Goal: Task Accomplishment & Management: Complete application form

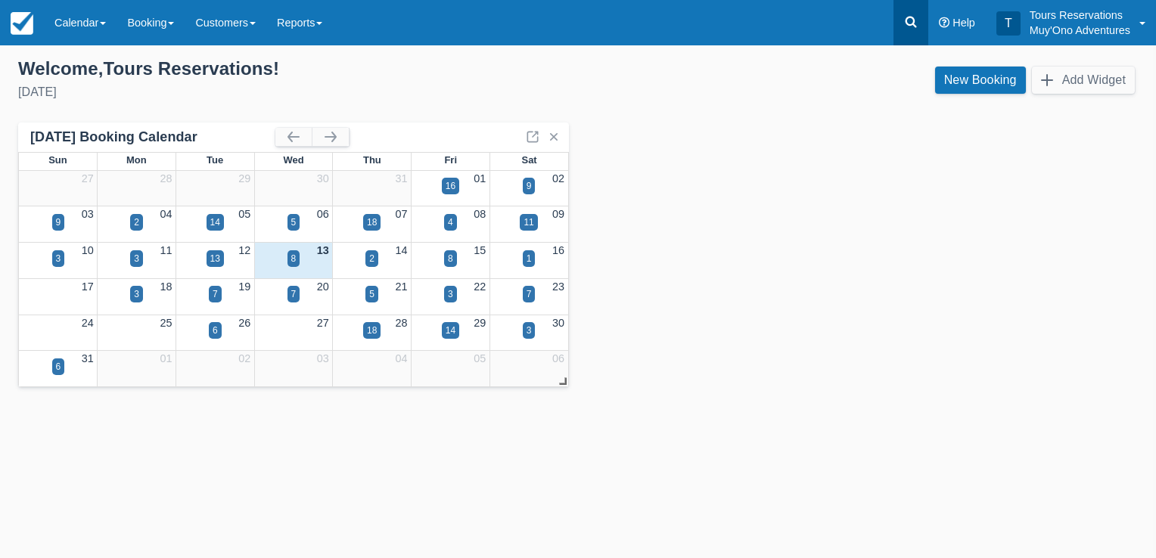
click at [911, 23] on icon at bounding box center [910, 21] width 15 height 15
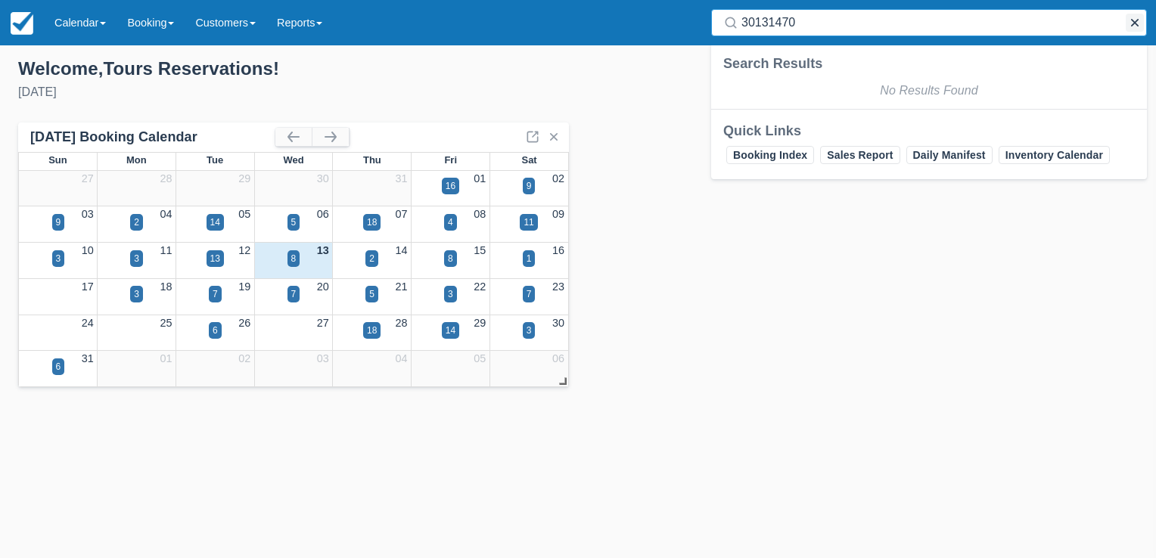
type input "30131470"
click at [1137, 24] on button "button" at bounding box center [1134, 23] width 18 height 18
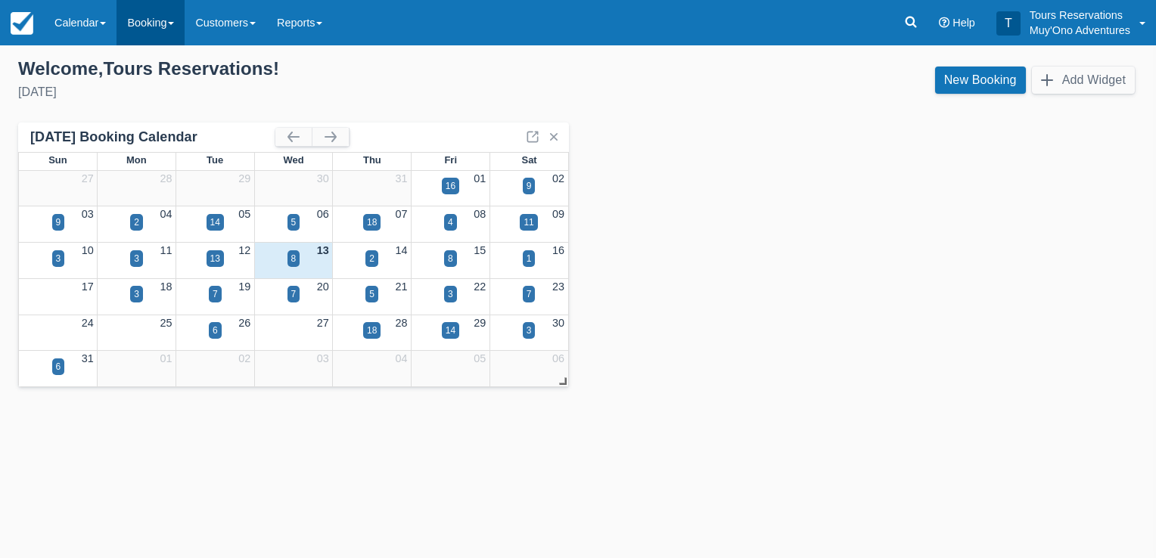
click at [155, 29] on link "Booking" at bounding box center [150, 22] width 68 height 45
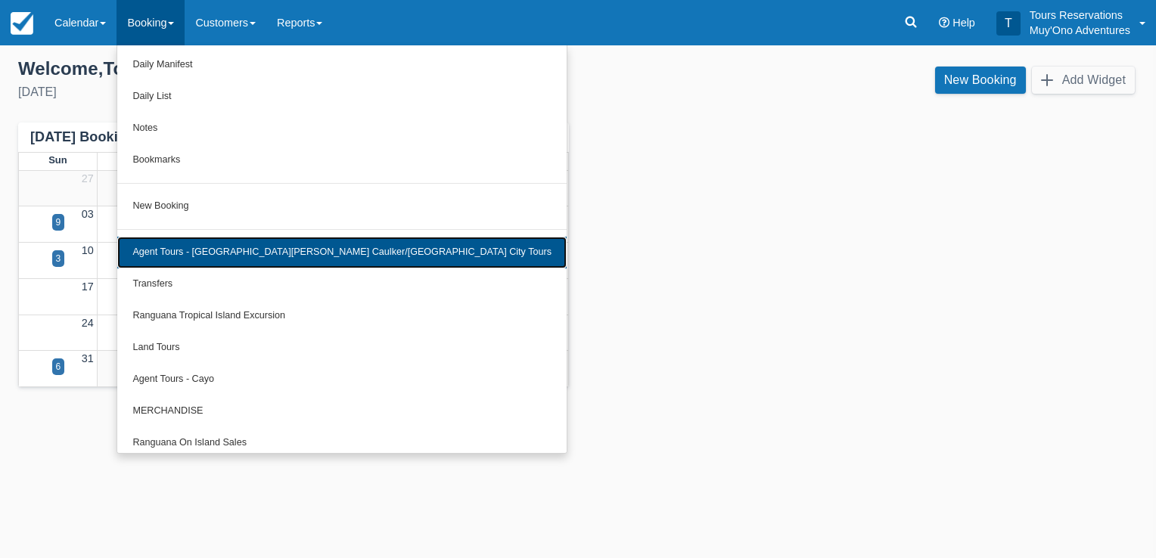
click at [236, 256] on link "Agent Tours - [GEOGRAPHIC_DATA][PERSON_NAME] Caulker/[GEOGRAPHIC_DATA] City Tou…" at bounding box center [341, 253] width 449 height 32
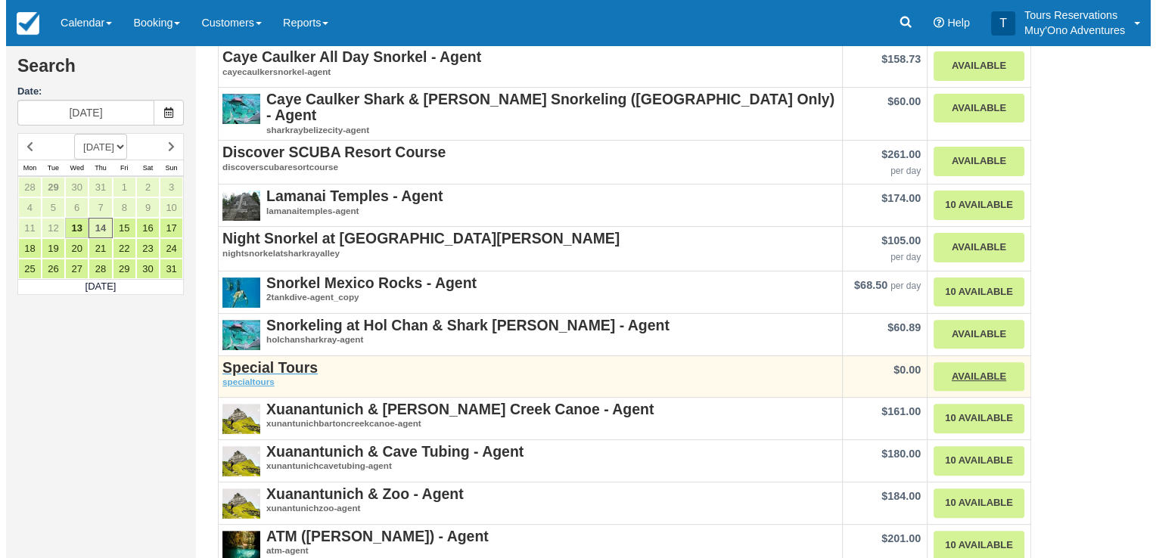
scroll to position [417, 0]
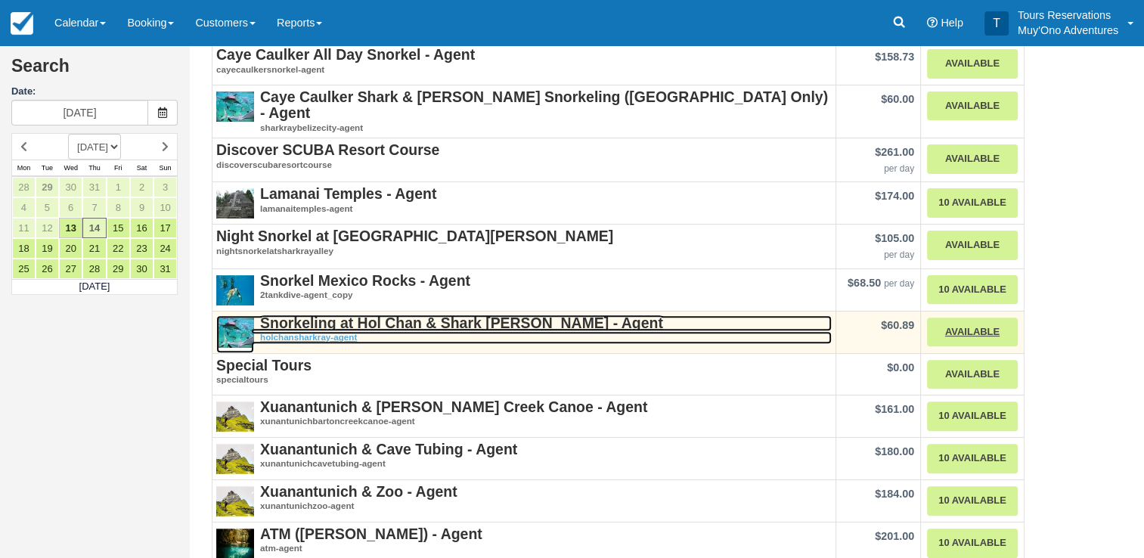
click at [408, 315] on strong "Snorkeling at Hol Chan & Shark [PERSON_NAME] - Agent" at bounding box center [461, 323] width 403 height 17
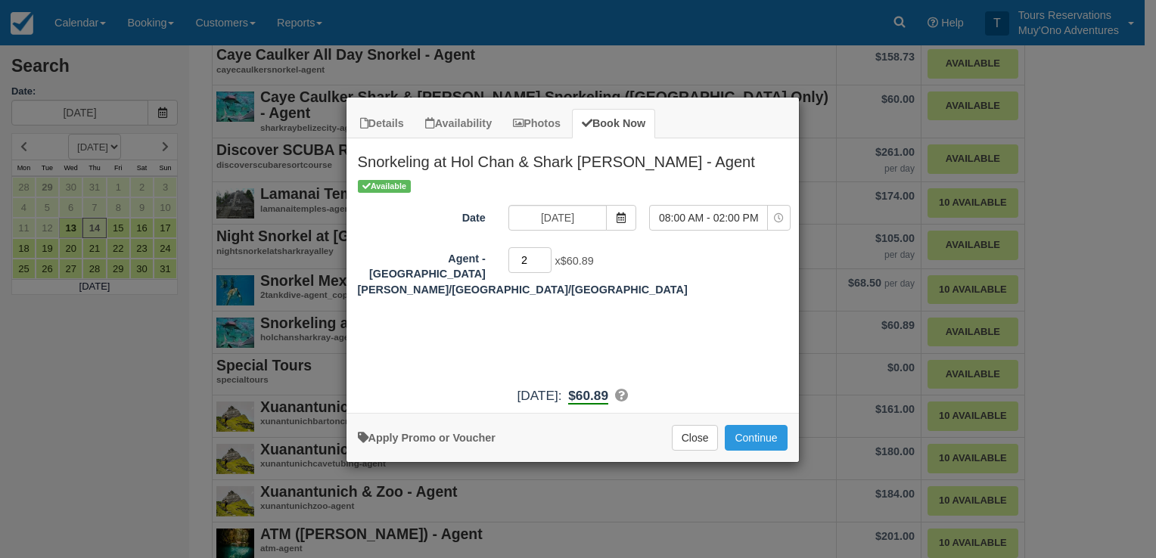
type input "2"
click at [545, 254] on input "2" at bounding box center [530, 260] width 44 height 26
click at [625, 218] on icon "Item Modal" at bounding box center [621, 218] width 11 height 11
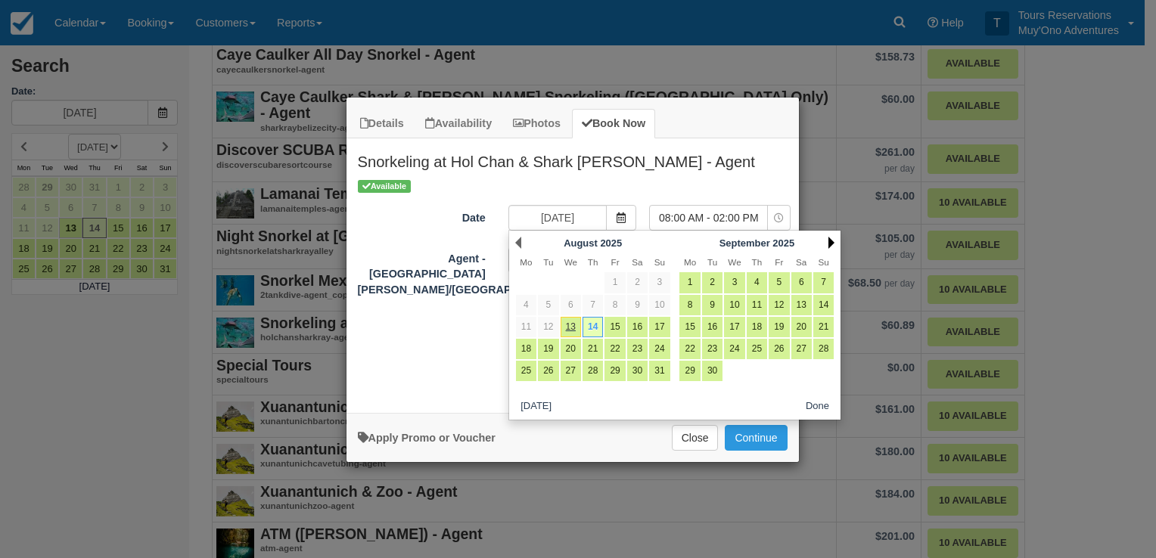
click at [830, 244] on link "Next" at bounding box center [831, 243] width 6 height 12
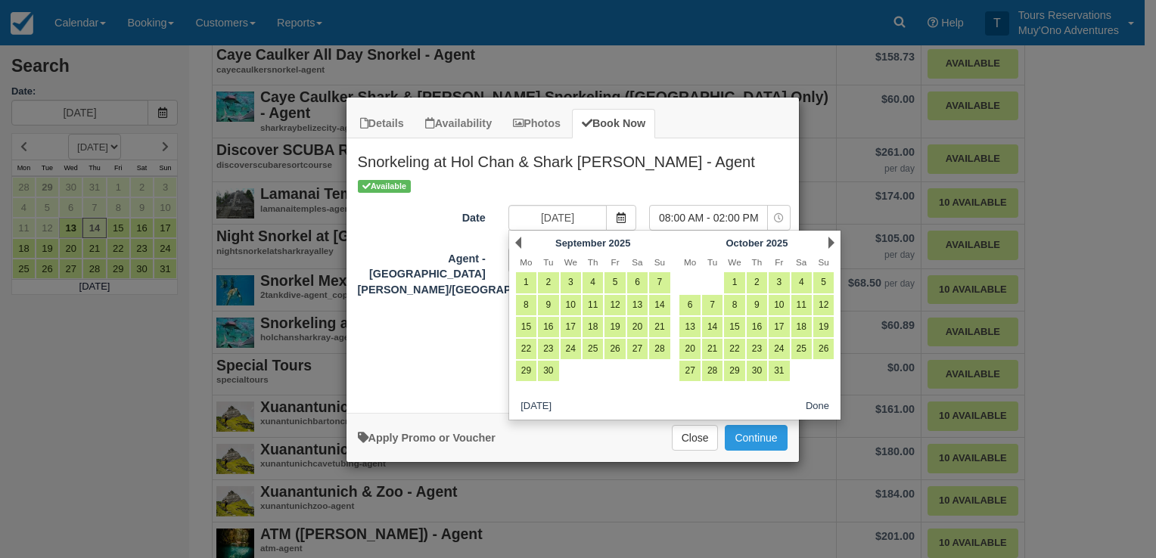
click at [830, 244] on link "Next" at bounding box center [831, 243] width 6 height 12
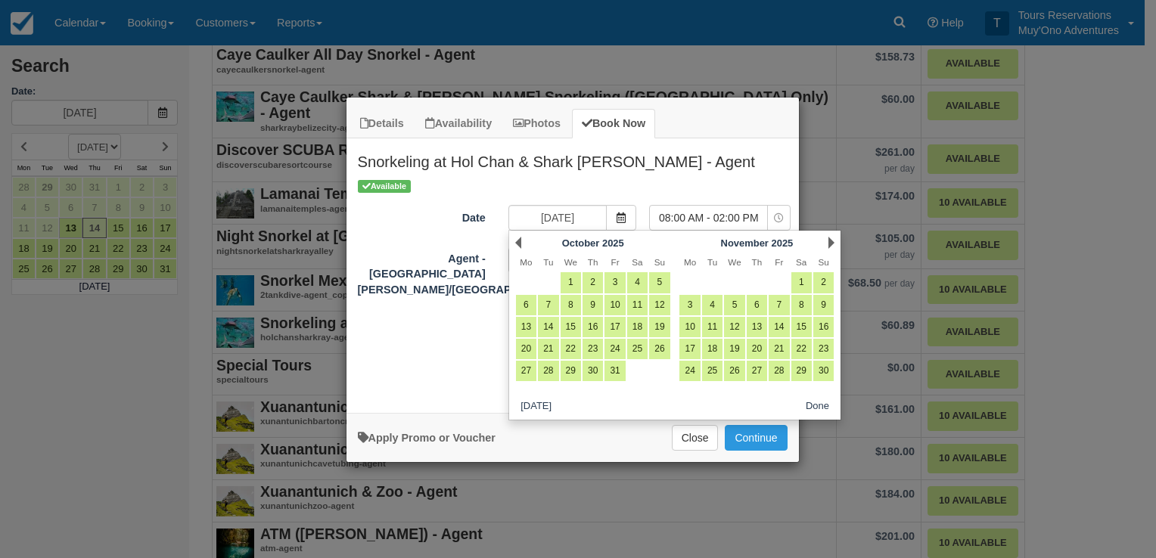
click at [830, 244] on link "Next" at bounding box center [831, 243] width 6 height 12
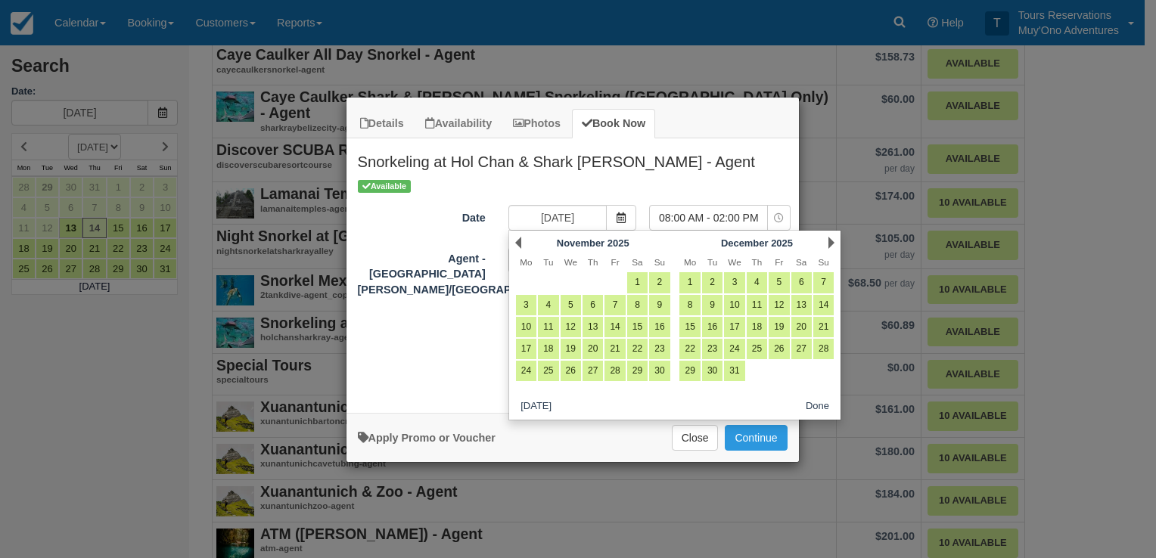
click at [826, 244] on div "Next December 2025" at bounding box center [757, 242] width 164 height 21
click at [712, 328] on link "16" at bounding box center [712, 327] width 20 height 20
type input "12/16/25"
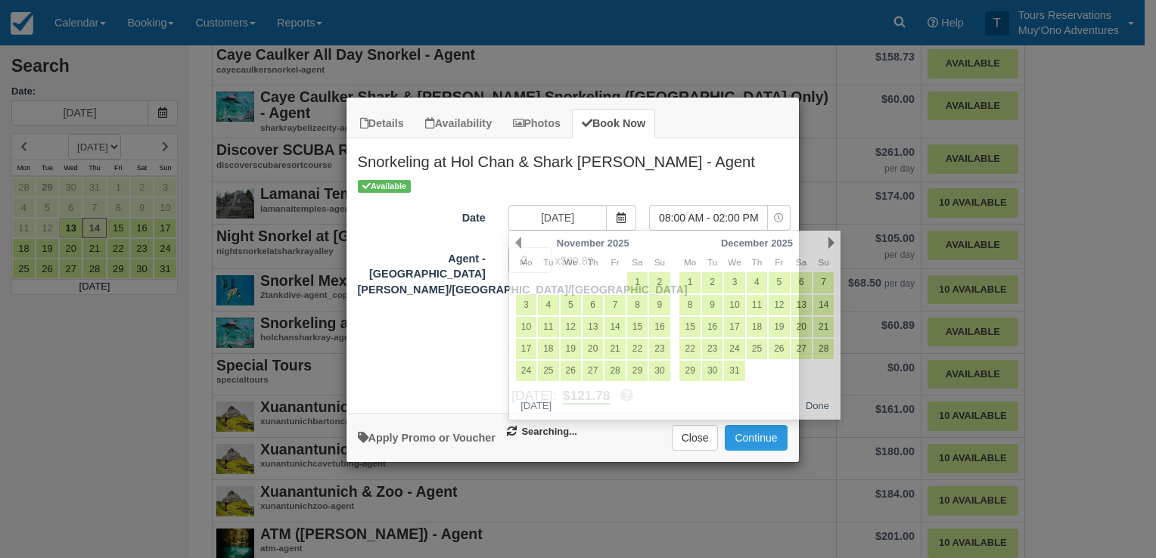
select select "0"
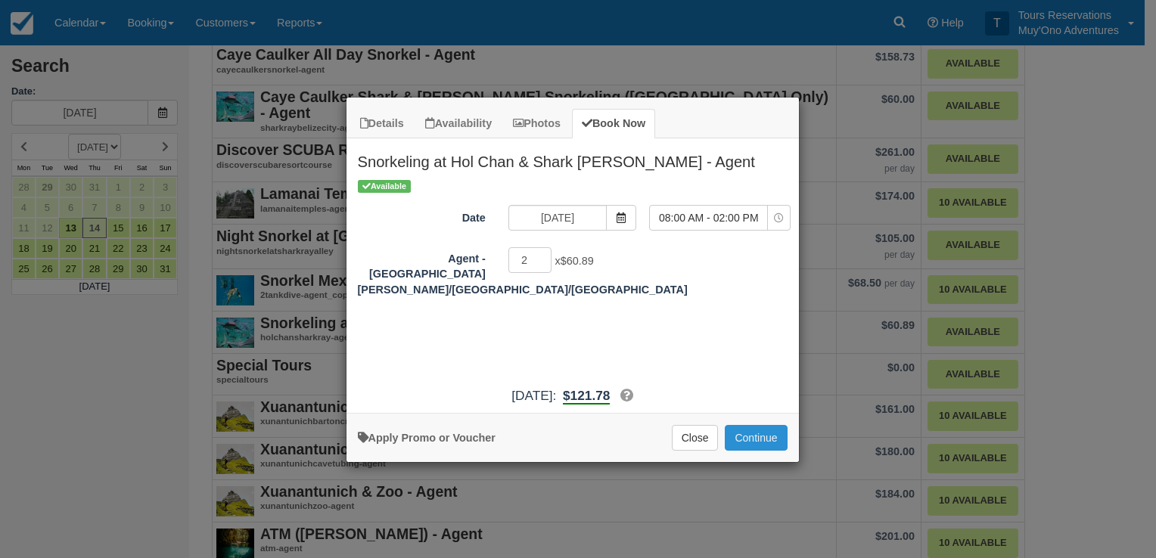
click at [765, 436] on button "Continue" at bounding box center [756, 438] width 62 height 26
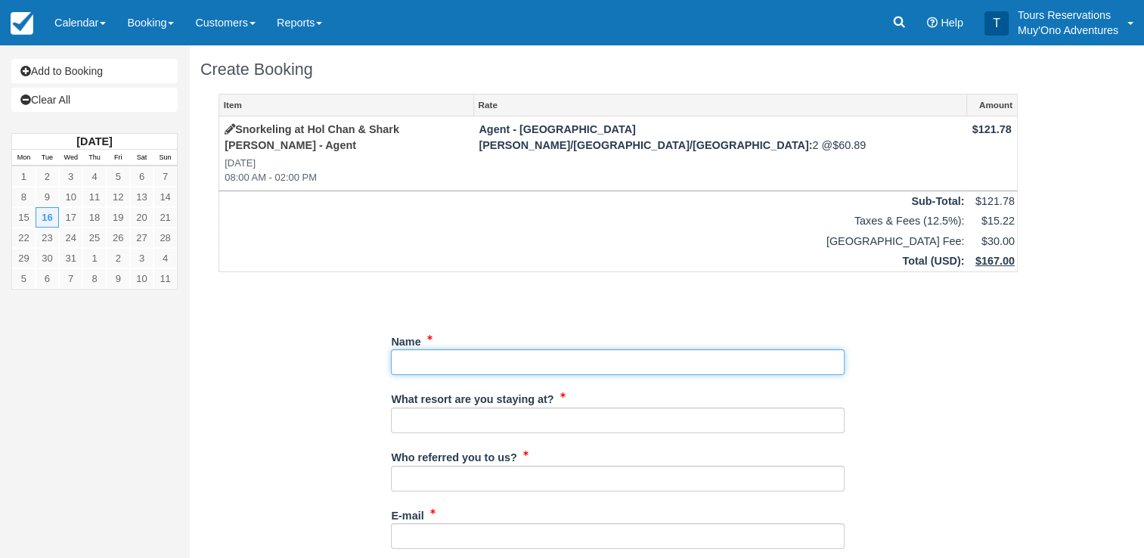
click at [465, 349] on input "Name" at bounding box center [618, 362] width 454 height 26
paste input "MR Brian Maclean; MS Dawn EuniceMaclean"
type input "MR Brian Maclean; MS Dawn EuniceMaclean"
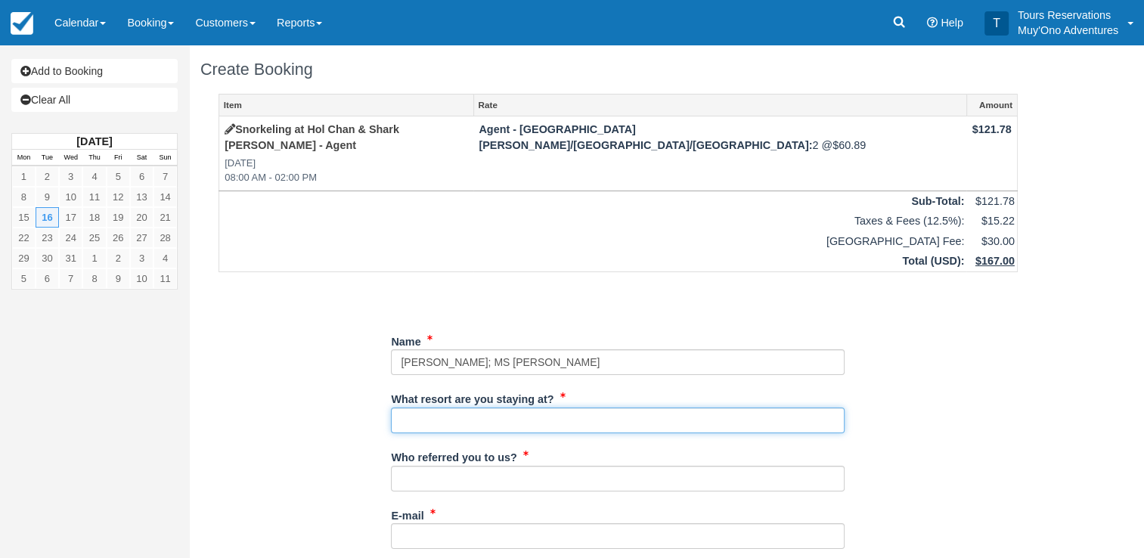
click at [458, 408] on input "What resort are you staying at?" at bounding box center [618, 421] width 454 height 26
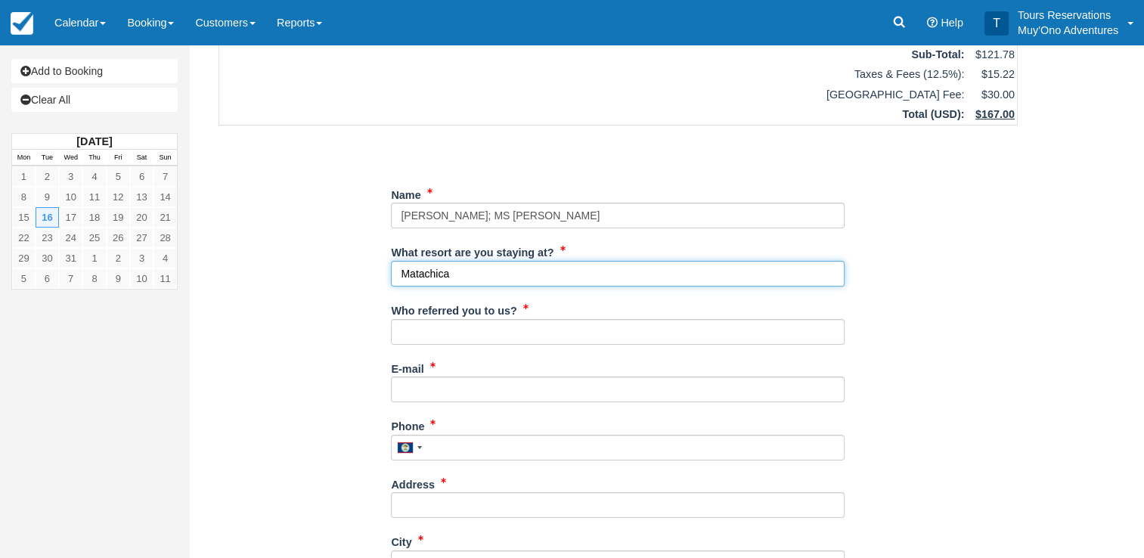
scroll to position [151, 0]
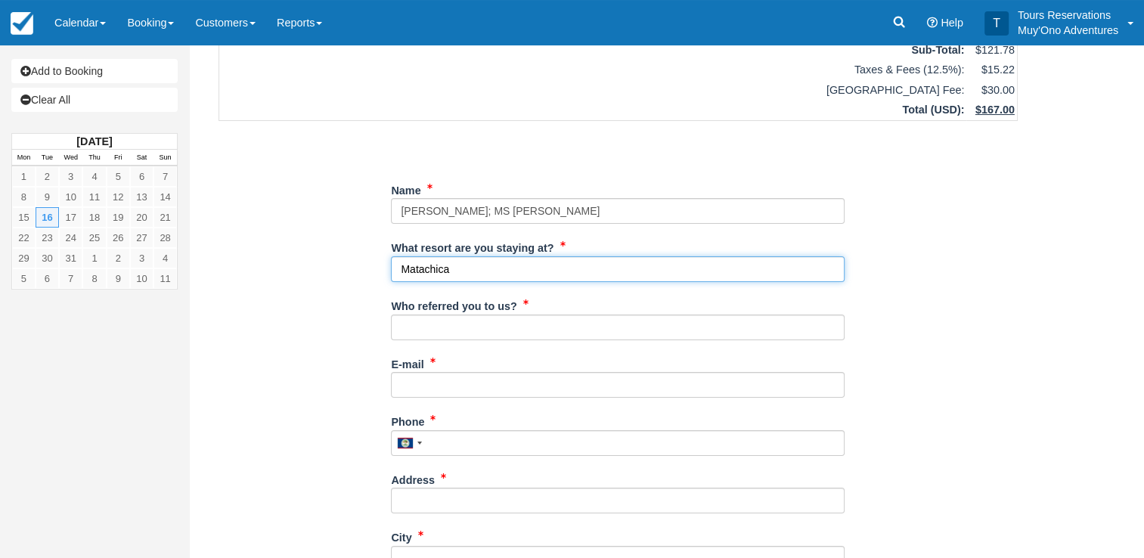
type input "Matachica"
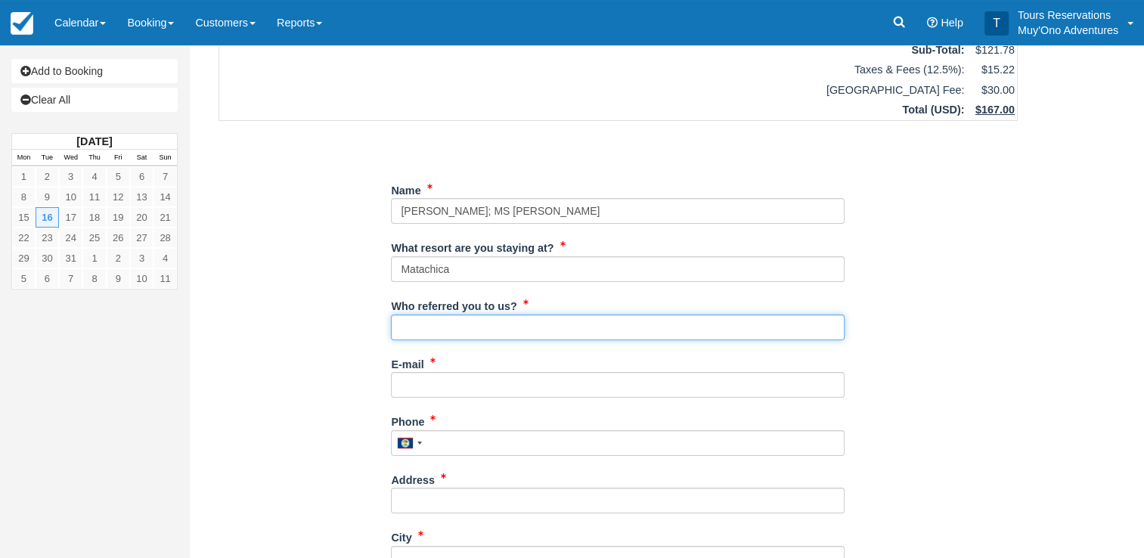
click at [436, 315] on input "Who referred you to us?" at bounding box center [618, 328] width 454 height 26
type input "Kelvin Ramnarace"
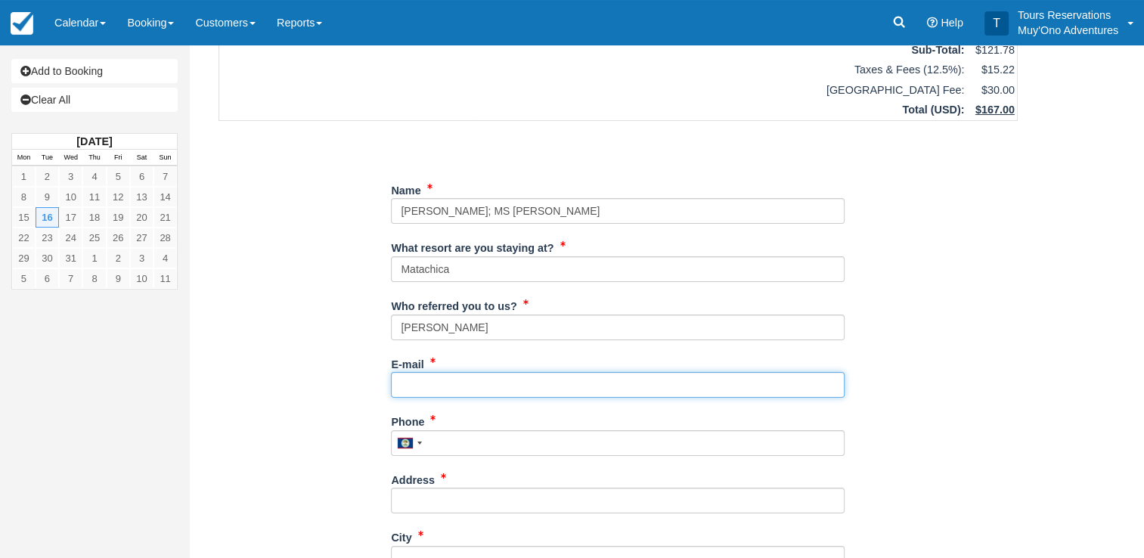
click at [468, 372] on input "E-mail" at bounding box center [618, 385] width 454 height 26
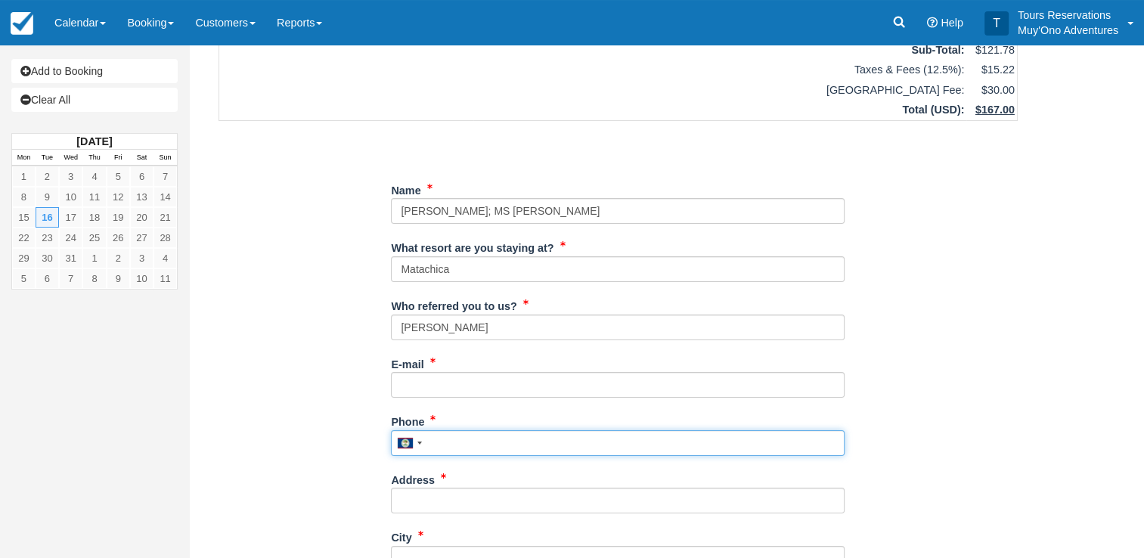
click at [467, 431] on input "Phone" at bounding box center [618, 443] width 454 height 26
type input "672-4741"
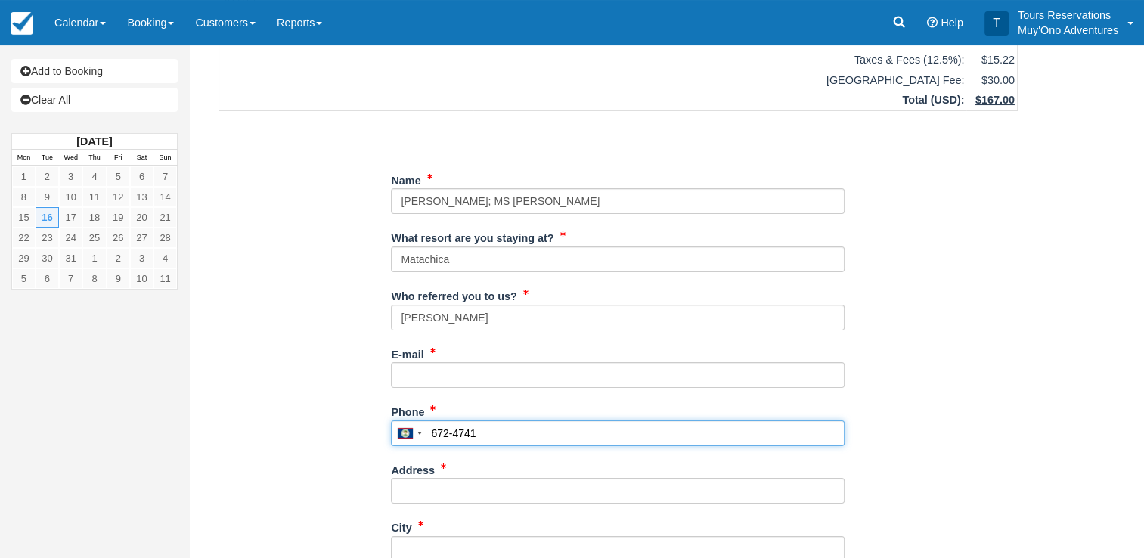
scroll to position [303, 0]
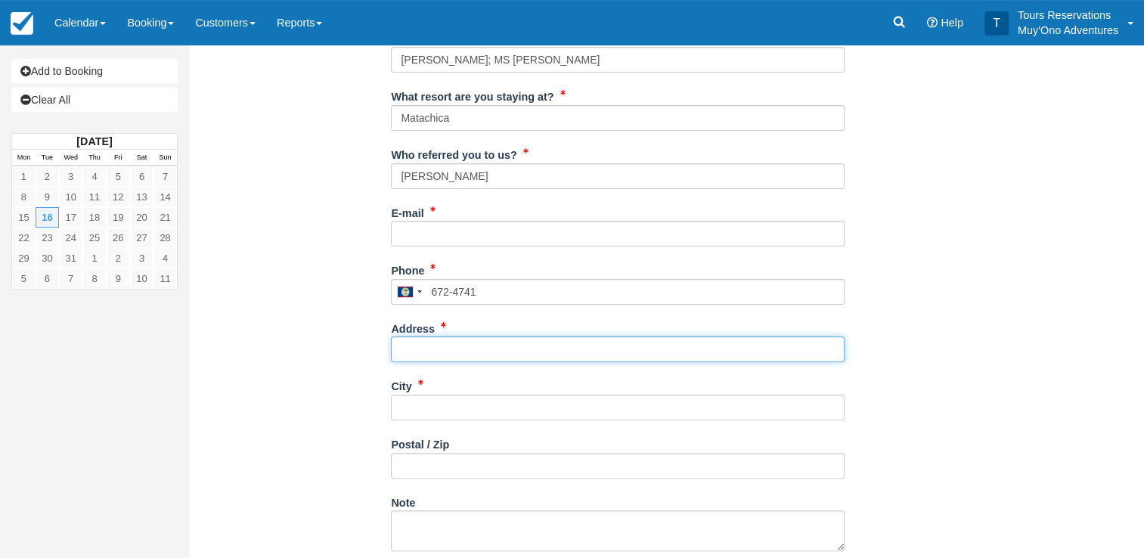
click at [442, 337] on input "Address" at bounding box center [618, 350] width 454 height 26
type input "54 Hummingbird Highway"
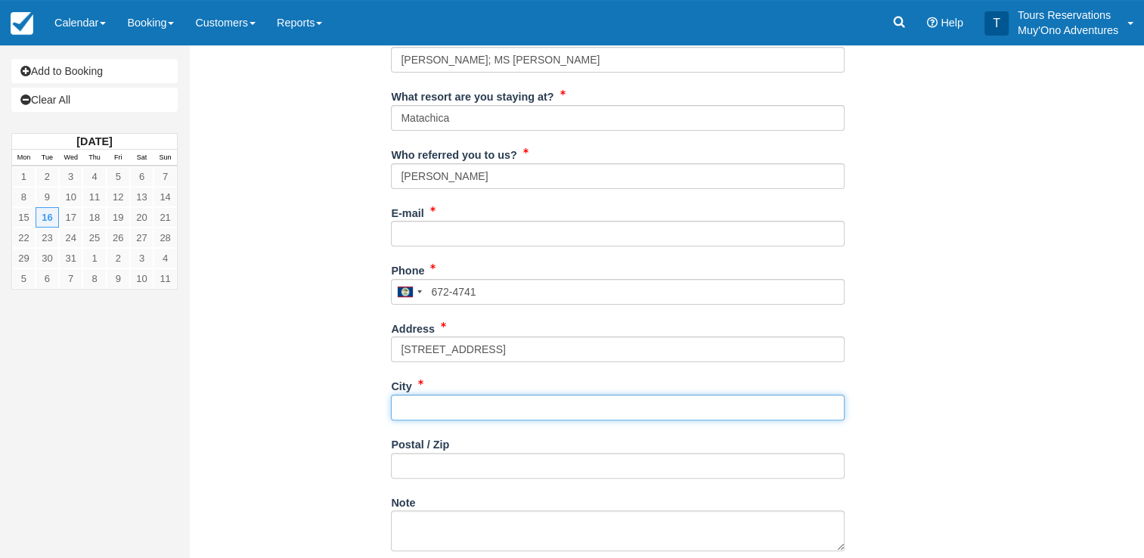
click at [450, 395] on input "City" at bounding box center [618, 408] width 454 height 26
type input "Belmopan"
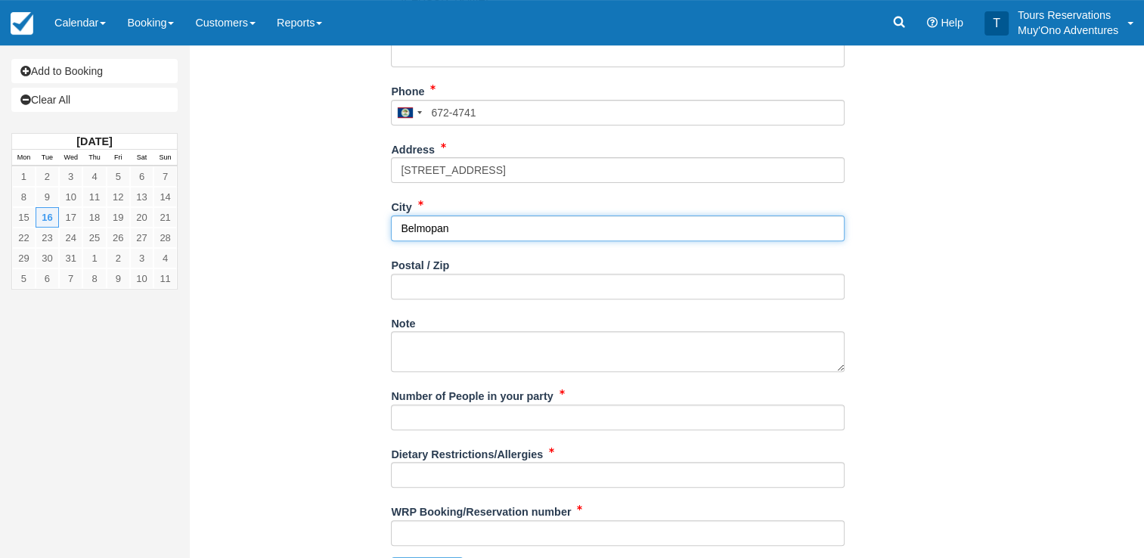
scroll to position [501, 0]
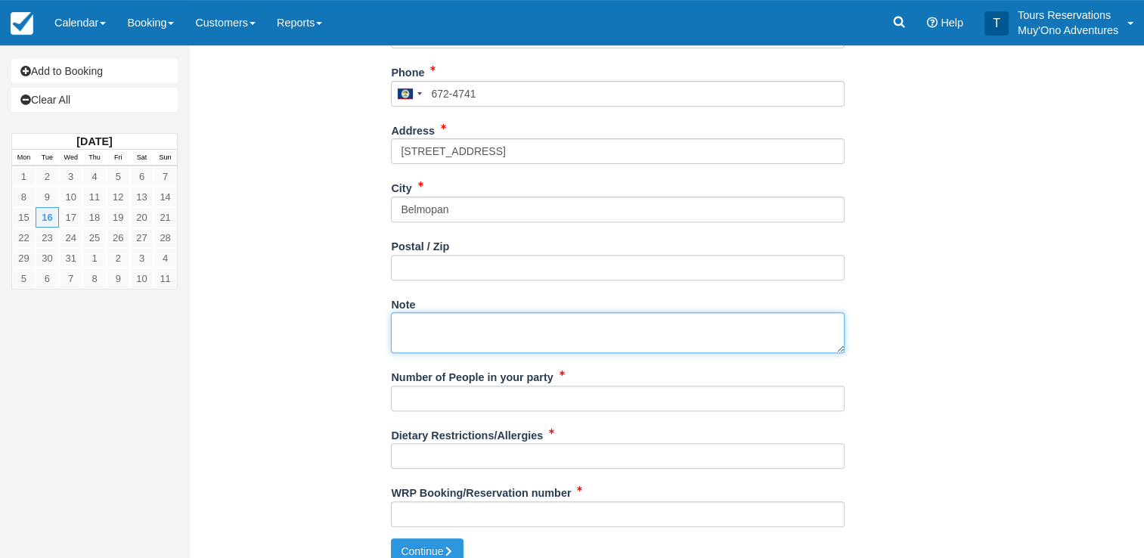
click at [454, 312] on textarea "Note" at bounding box center [618, 332] width 454 height 41
click at [514, 312] on textarea "Note" at bounding box center [618, 332] width 454 height 41
paste textarea "Belize, San Pedro Dec-16-2025- Snrkling at Shark/Ray Alley-Z2 for 2 Guests in A…"
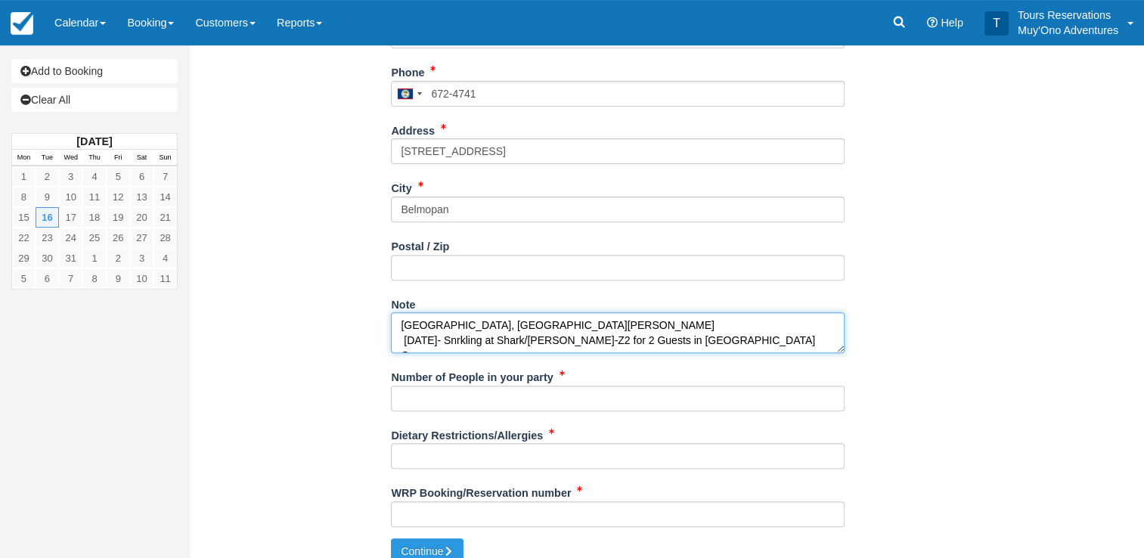
scroll to position [24, 0]
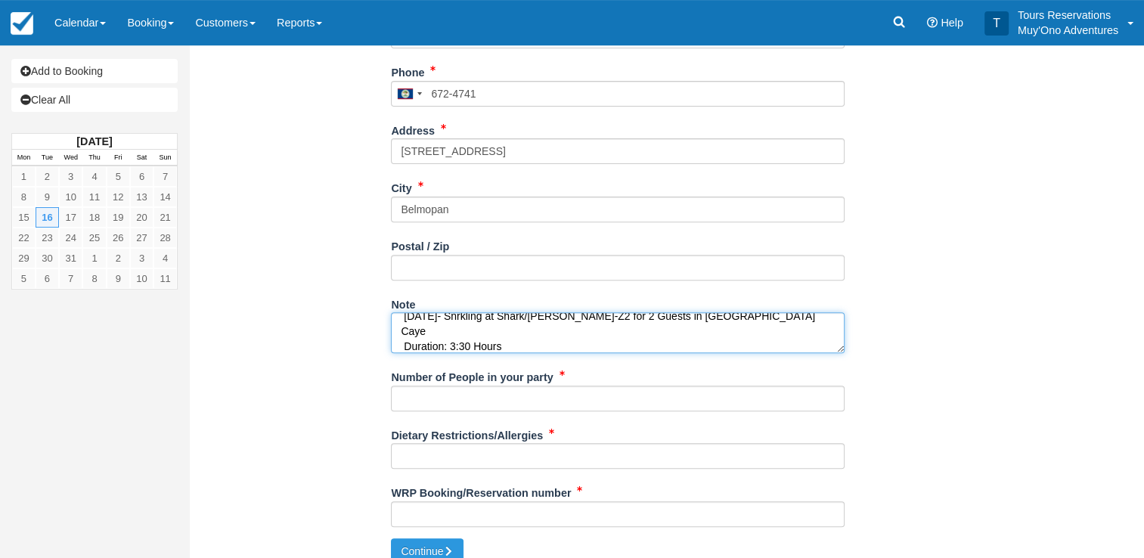
type textarea "Belize, San Pedro Dec-16-2025- Snrkling at Shark/Ray Alley-Z2 for 2 Guests in A…"
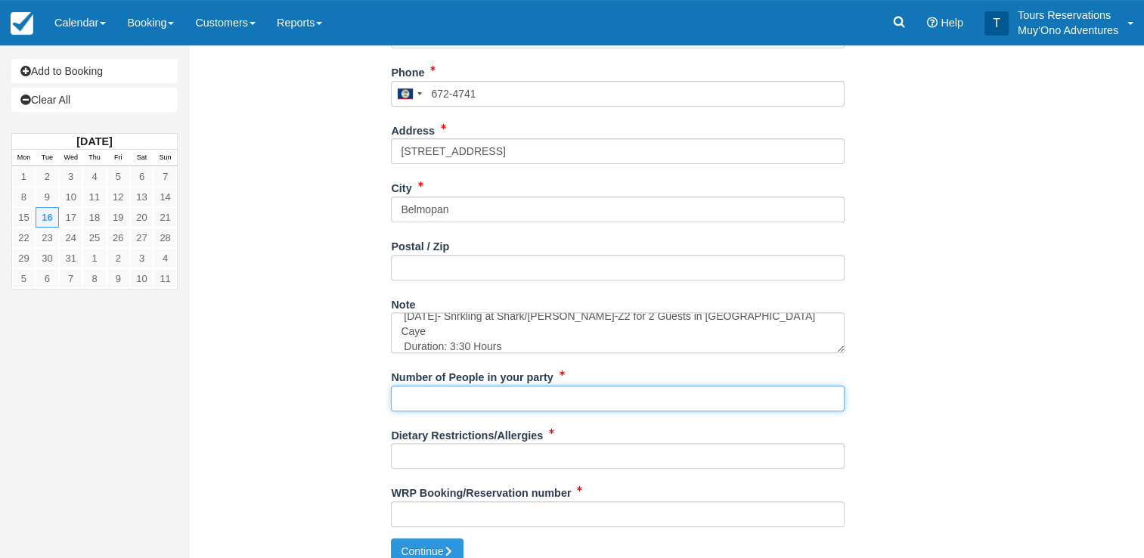
click at [474, 386] on input "Number of People in your party" at bounding box center [618, 399] width 454 height 26
type input "2"
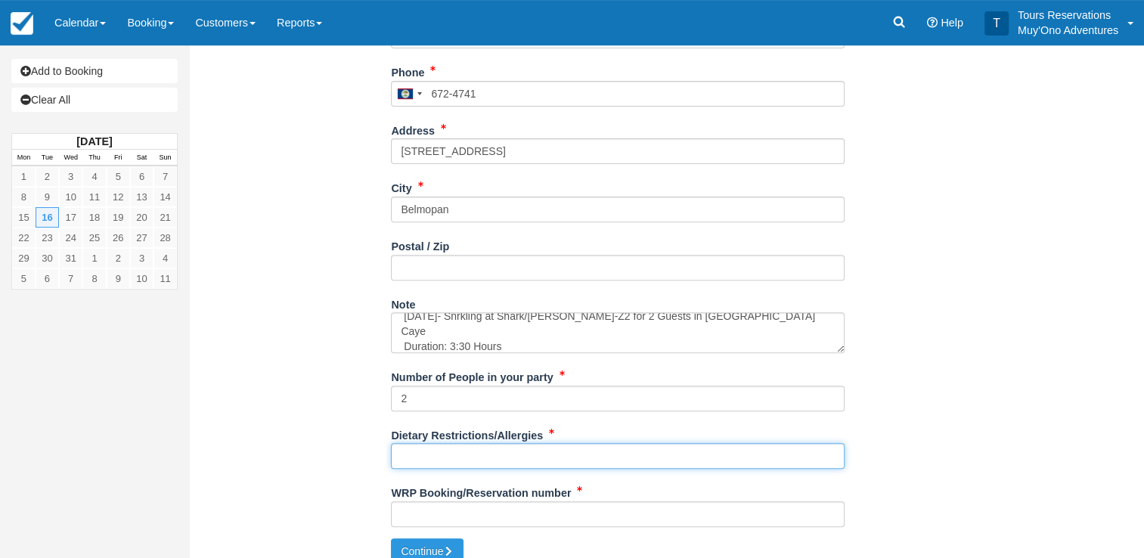
click at [476, 446] on input "Dietary Restrictions/Allergies" at bounding box center [618, 456] width 454 height 26
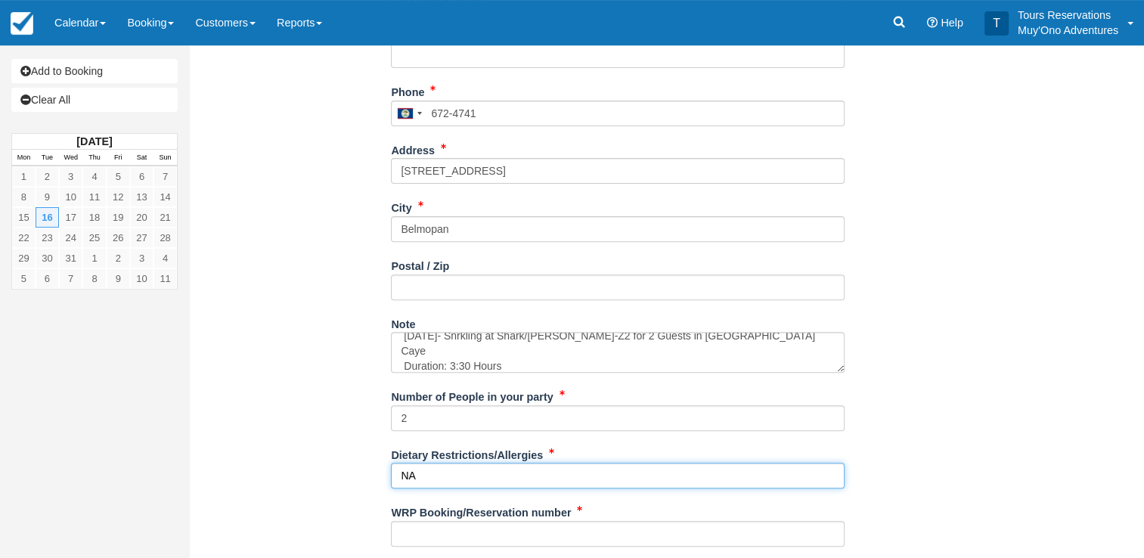
scroll to position [501, 0]
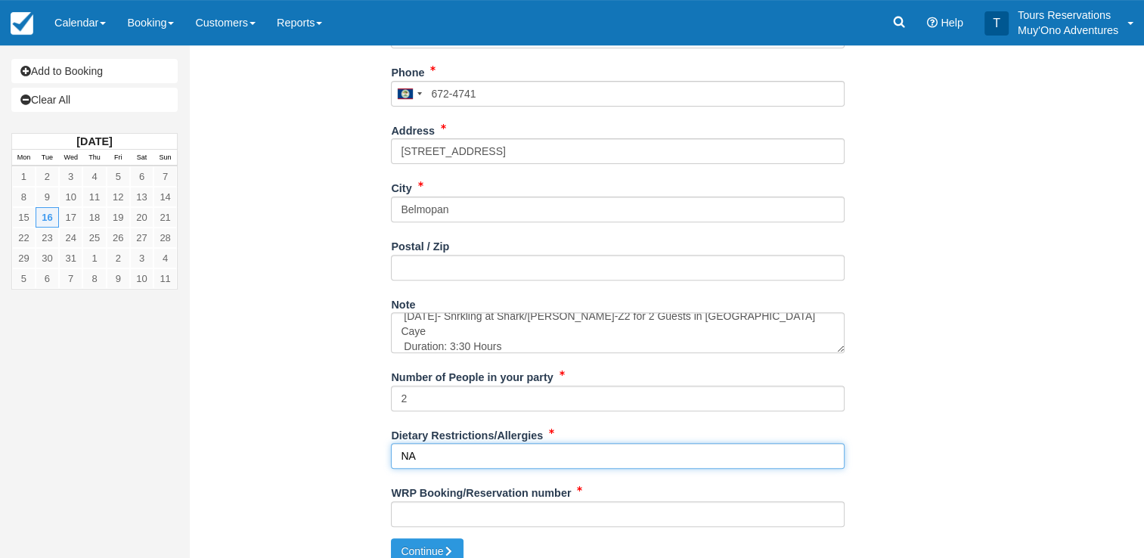
type input "NA"
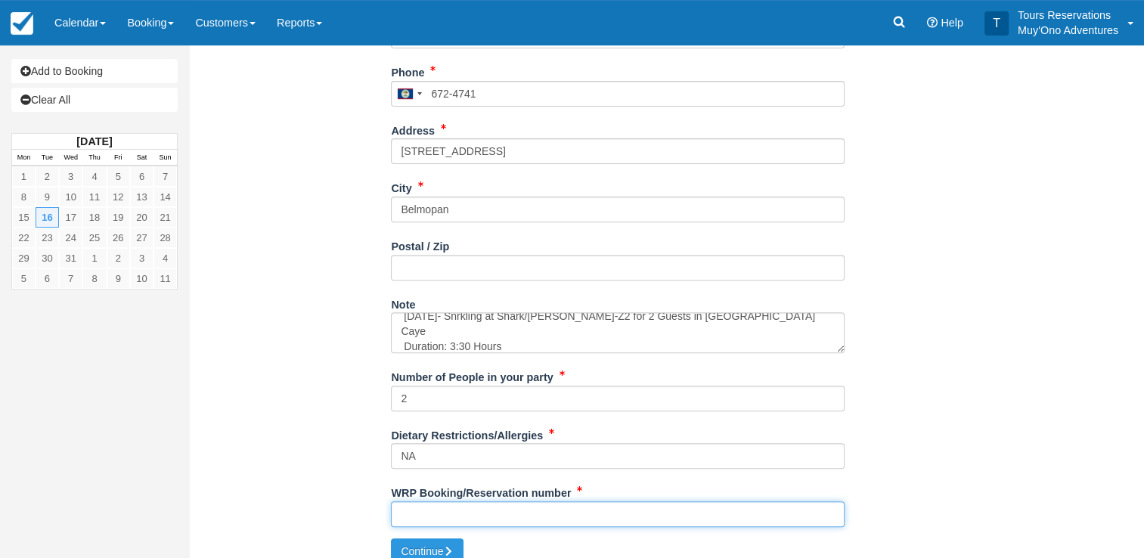
click at [450, 501] on input "WRP Booking/Reservation number" at bounding box center [618, 514] width 454 height 26
click at [564, 501] on input "PLEASANT HOLIDAYS" at bounding box center [618, 514] width 454 height 26
paste input "30131470"
type input "PLEASANT HOLIDAYS 30131470"
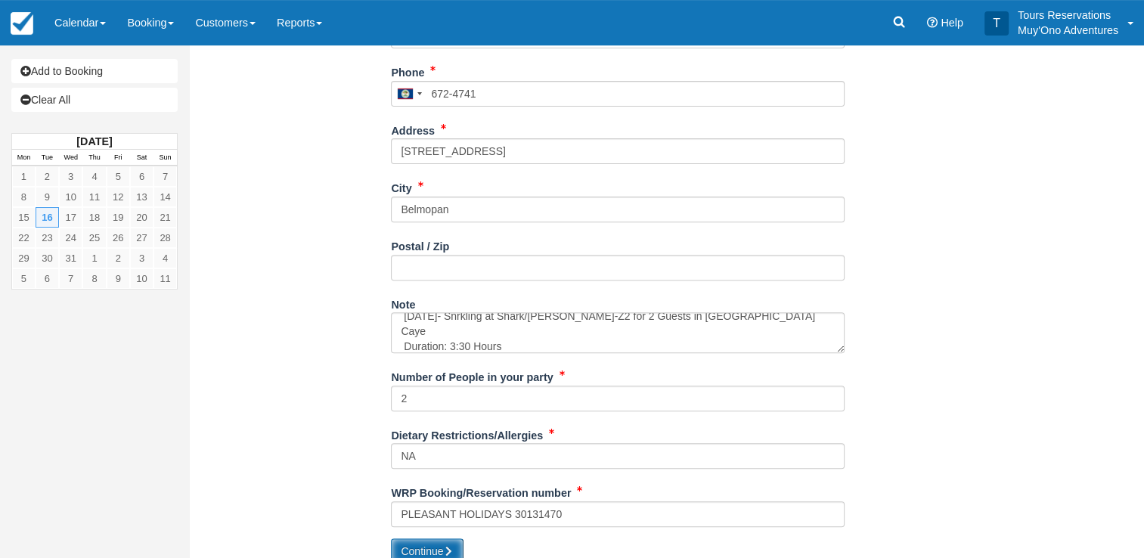
click at [411, 539] on button "Continue" at bounding box center [427, 552] width 73 height 26
type input "+5016724741"
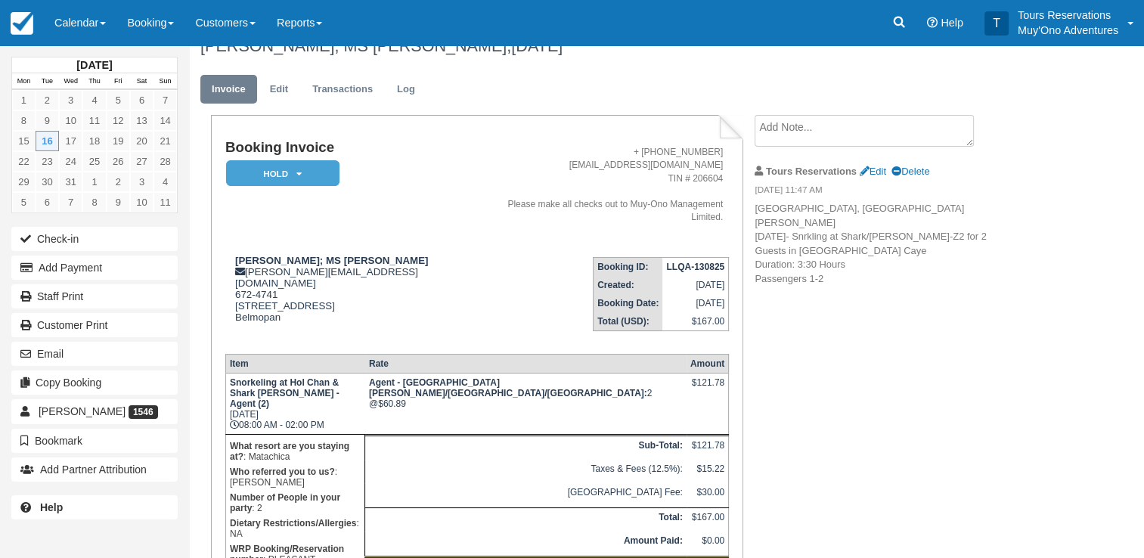
scroll to position [64, 0]
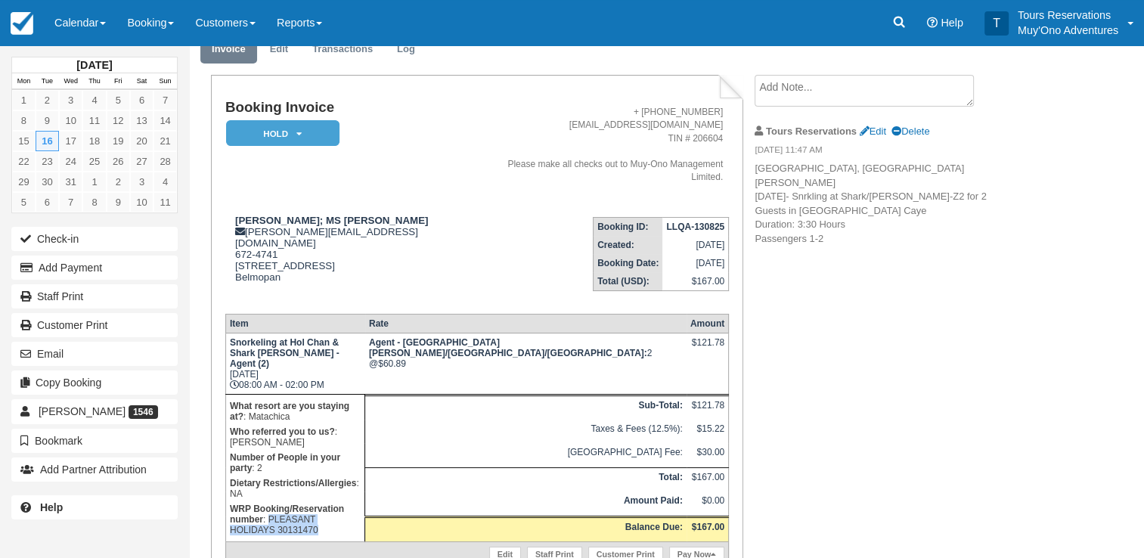
drag, startPoint x: 383, startPoint y: 421, endPoint x: 403, endPoint y: 438, distance: 25.8
click at [361, 501] on p "WRP Booking/Reservation number : PLEASANT HOLIDAYS 30131470" at bounding box center [295, 519] width 131 height 36
copy p "PLEASANT HOLIDAYS 30131470"
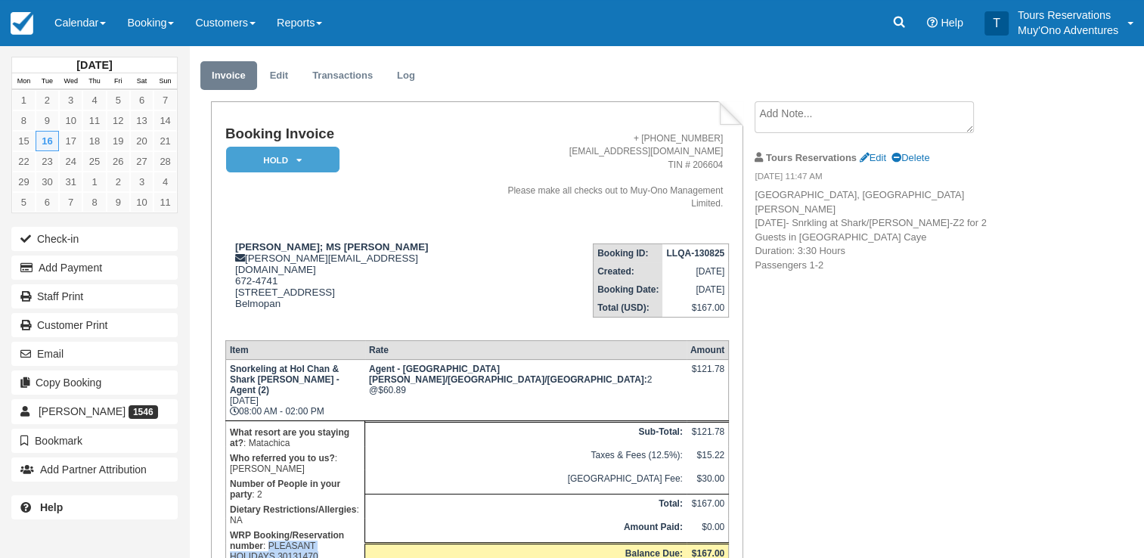
scroll to position [0, 0]
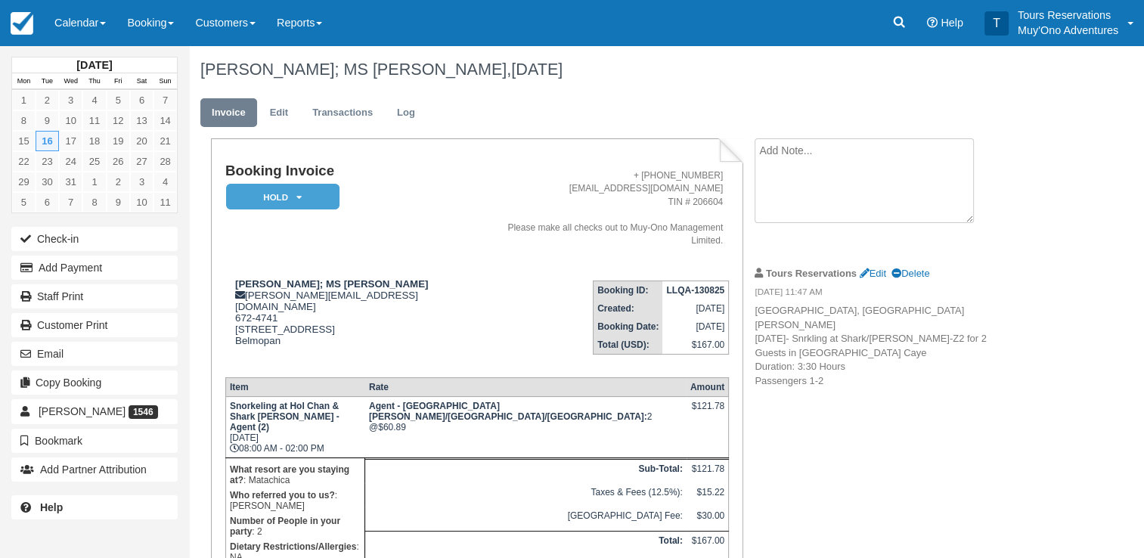
click at [799, 159] on textarea at bounding box center [864, 180] width 219 height 85
paste textarea "PLEASANT HOLIDAYS 30131470"
type textarea "PLEASANT HOLIDAYS 30131470"
click at [840, 235] on input "Show on invoice" at bounding box center [838, 238] width 10 height 10
checkbox input "true"
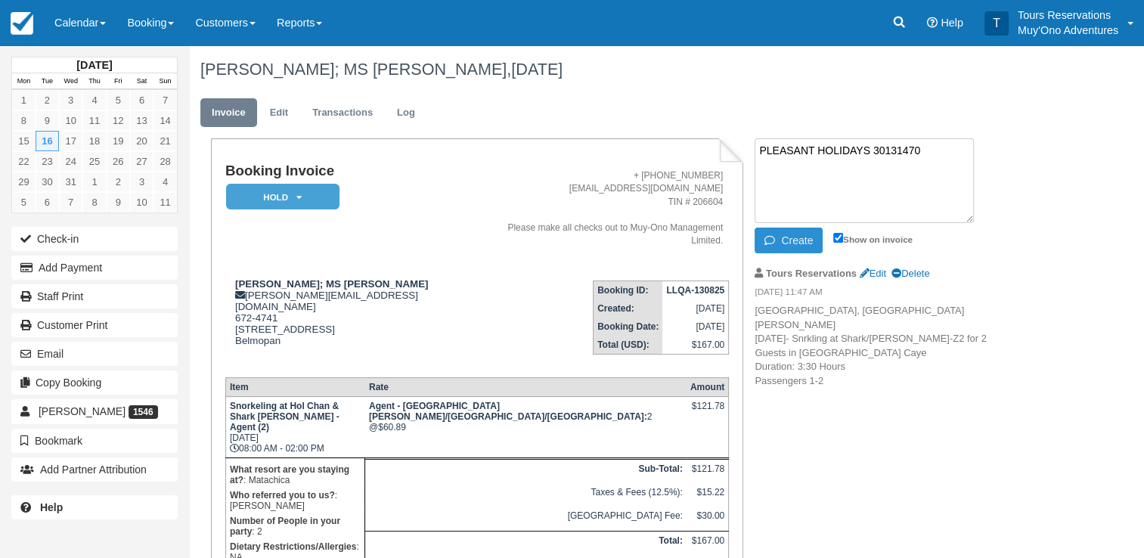
click at [778, 246] on button "Create" at bounding box center [789, 241] width 68 height 26
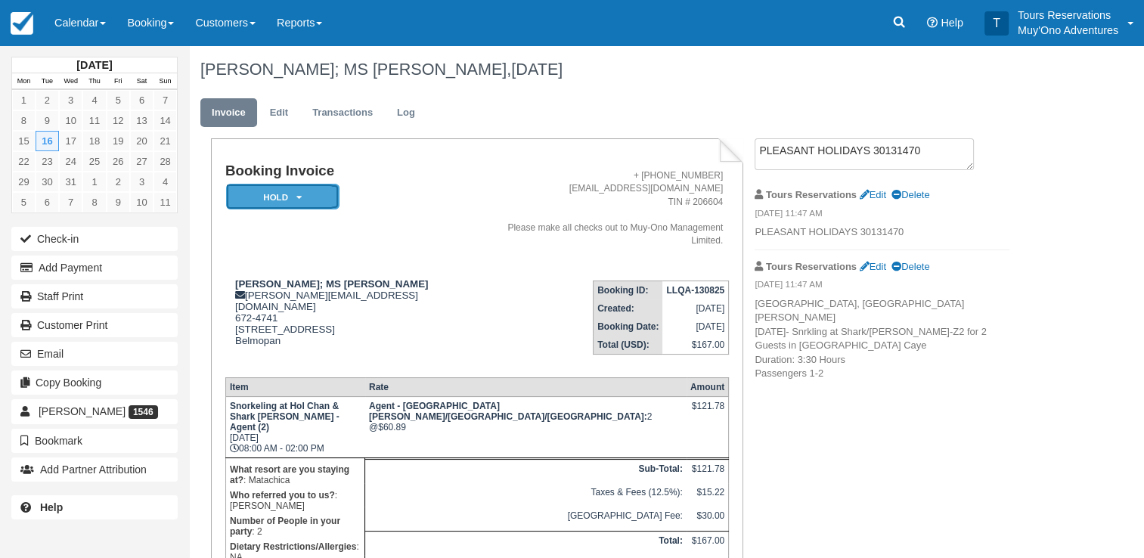
click at [285, 197] on em "HOLD" at bounding box center [282, 197] width 113 height 26
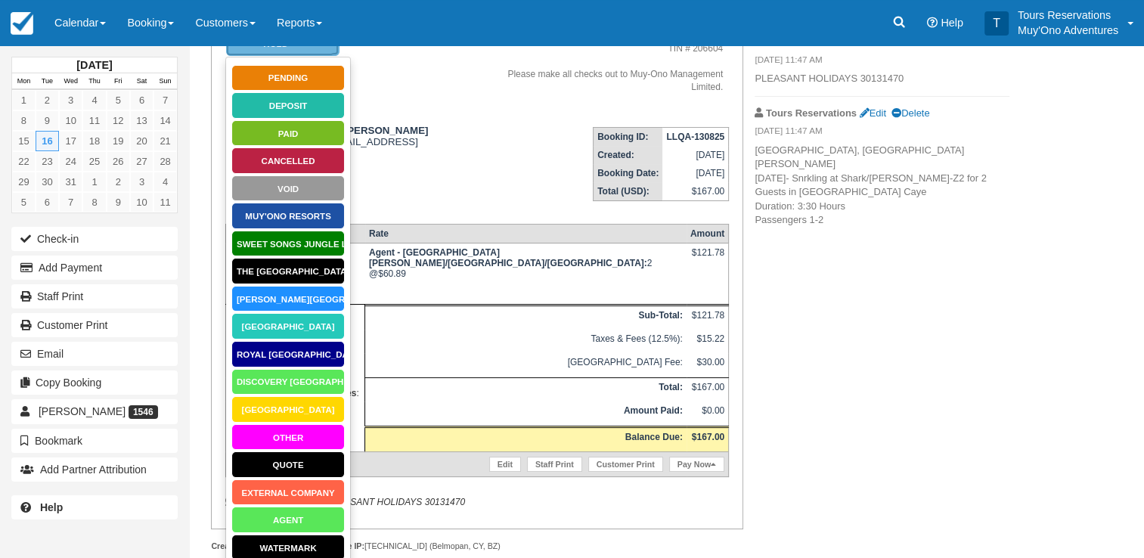
scroll to position [163, 0]
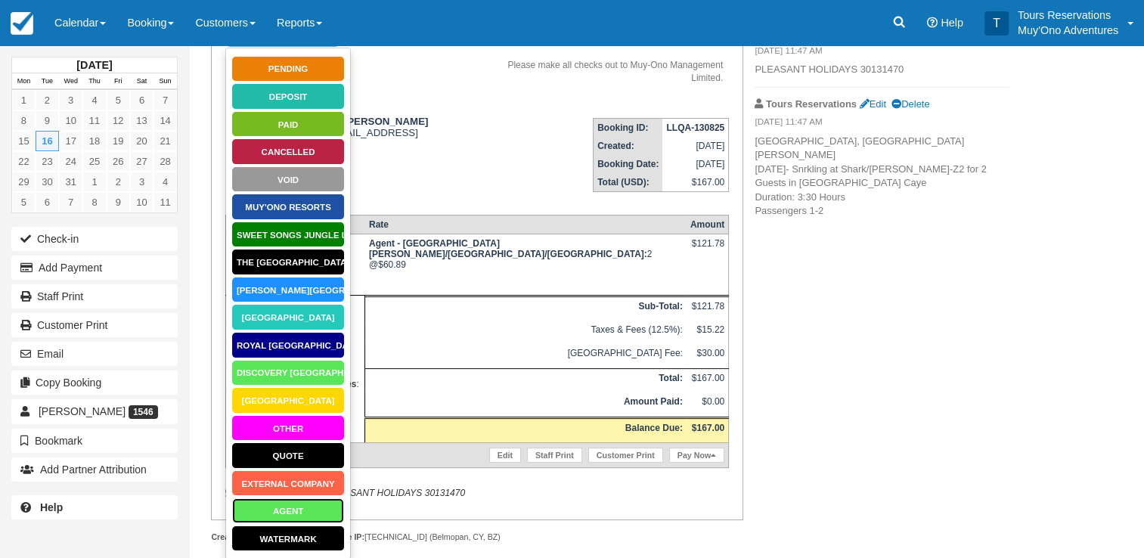
click at [287, 512] on link "AGENT" at bounding box center [287, 511] width 113 height 26
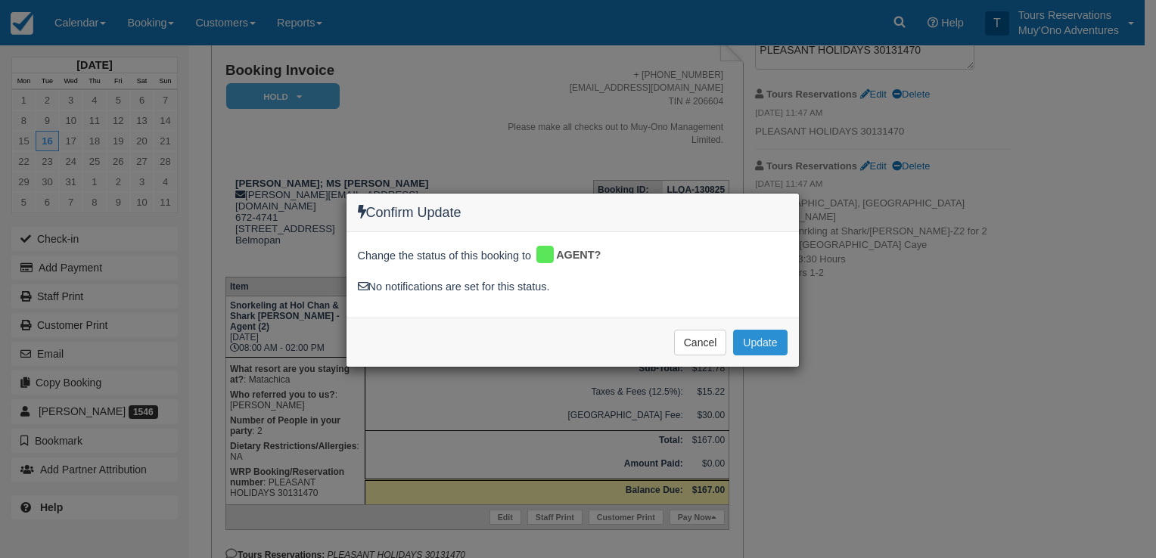
click at [768, 340] on button "Update" at bounding box center [760, 343] width 54 height 26
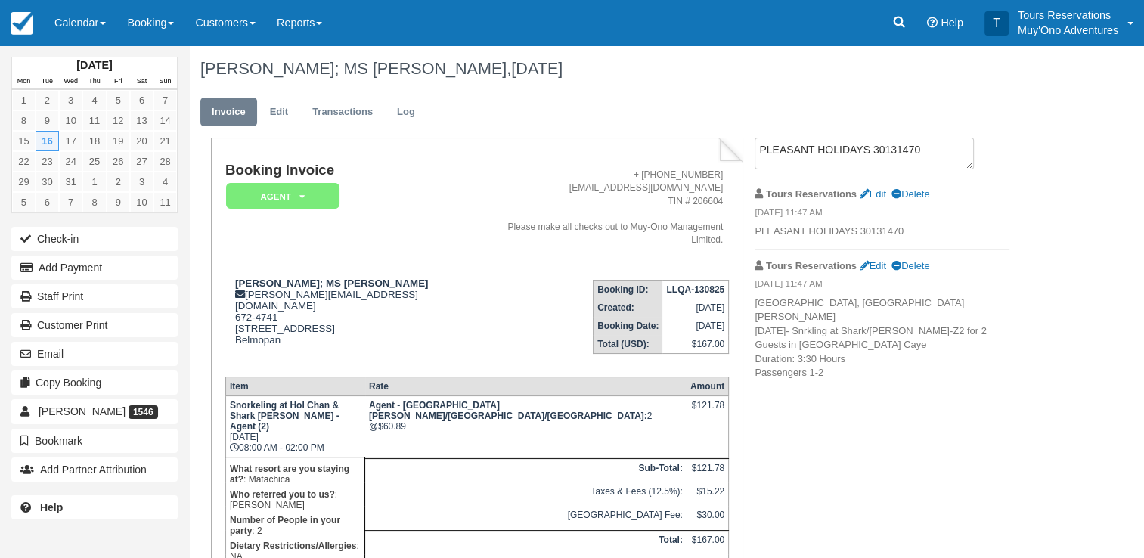
scroll to position [0, 0]
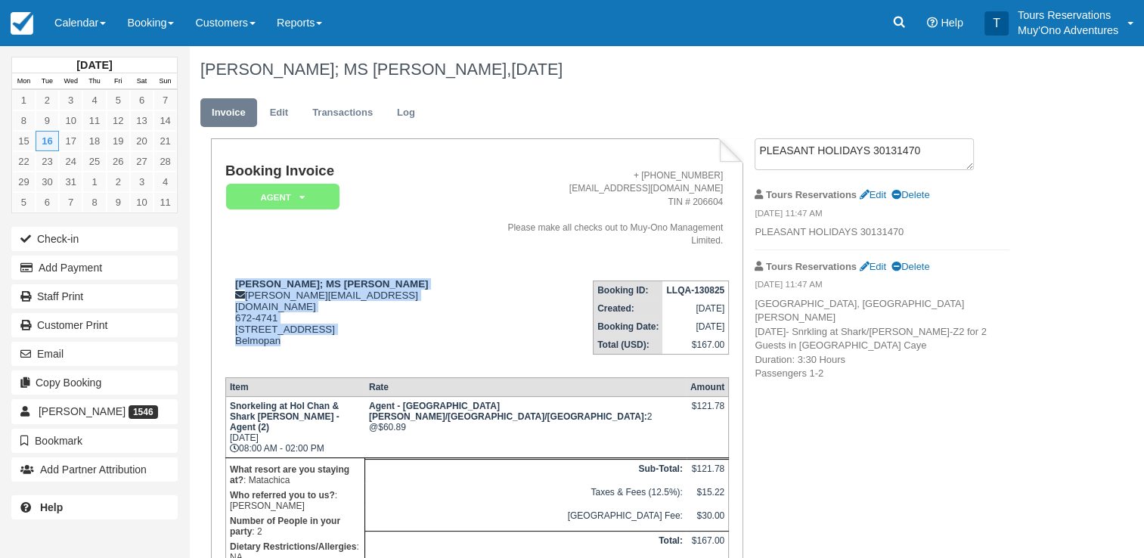
drag, startPoint x: 263, startPoint y: 269, endPoint x: 473, endPoint y: 260, distance: 209.7
click at [473, 268] on tr "MR Brian Maclean; MS Dawn EuniceMaclean kelvin@muy-ono.com 672-4741 54 Hummingb…" at bounding box center [477, 316] width 504 height 97
click at [483, 268] on td "Booking ID: LLQA-130825 Created: August 13, 2025 Booking Date: December 16, 202…" at bounding box center [606, 316] width 247 height 97
click at [433, 314] on div "MR Brian Maclean; MS Dawn EuniceMaclean kelvin@muy-ono.com 672-4741 54 Hummingb…" at bounding box center [354, 321] width 258 height 87
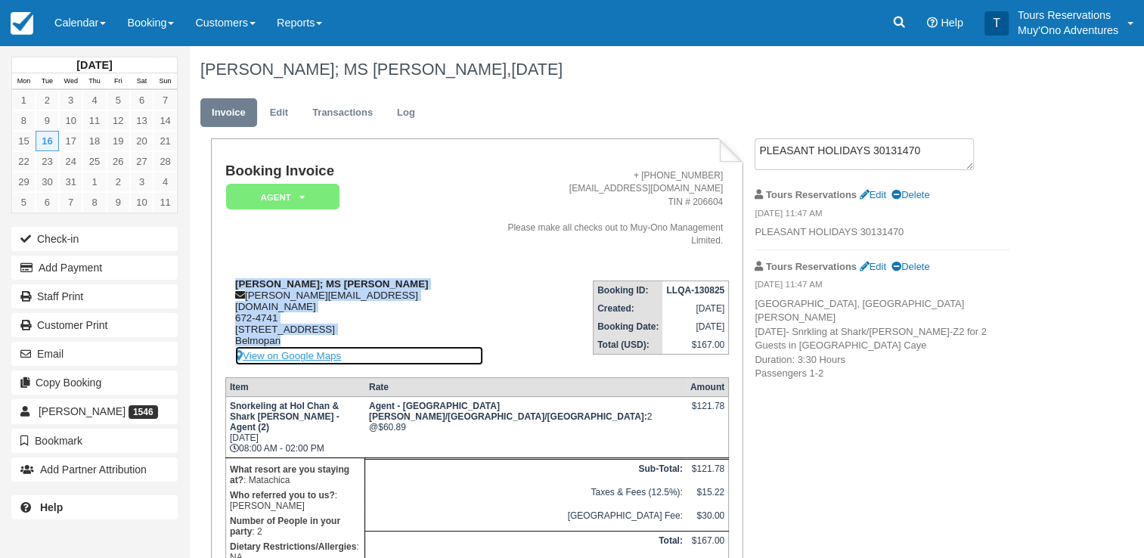
click at [374, 346] on link "View on Google Maps" at bounding box center [359, 355] width 248 height 19
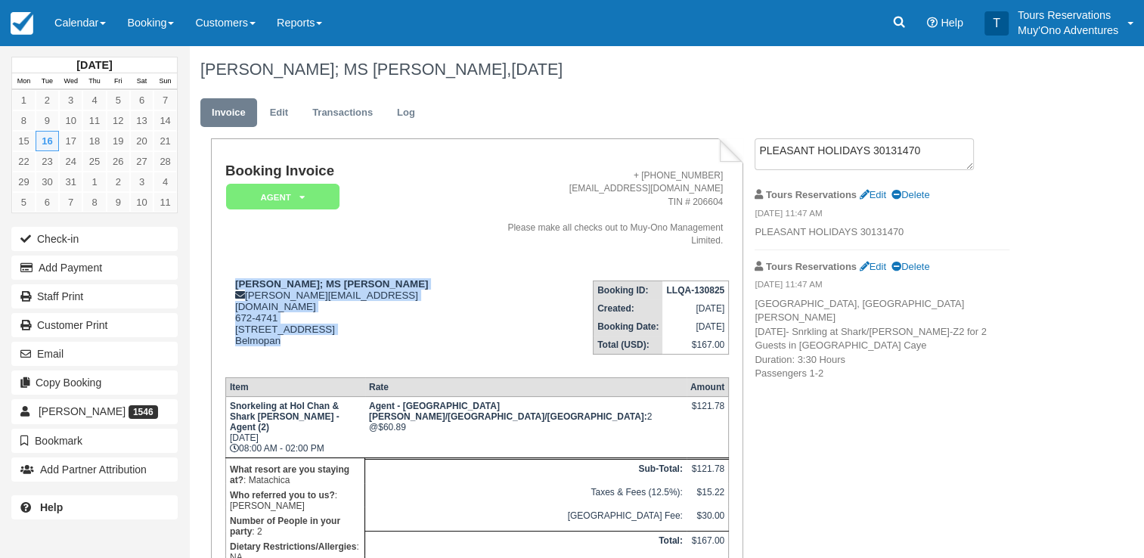
click at [318, 268] on td "MR Brian Maclean; MS Dawn EuniceMaclean kelvin@muy-ono.com 672-4741 54 Hummingb…" at bounding box center [354, 316] width 258 height 97
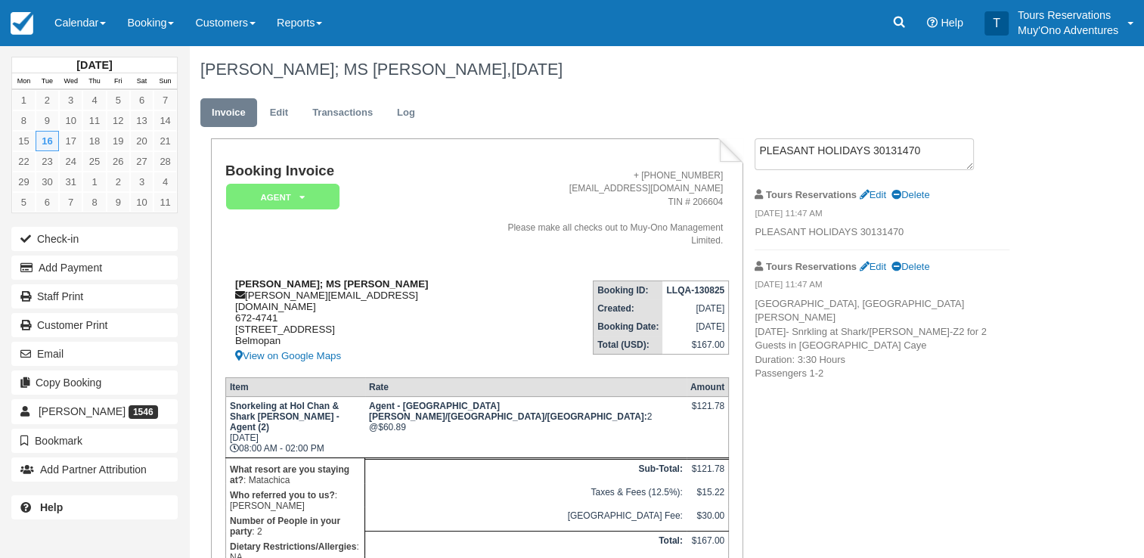
drag, startPoint x: 234, startPoint y: 270, endPoint x: 448, endPoint y: 267, distance: 214.8
click at [448, 278] on div "MR Brian Maclean; MS Dawn EuniceMaclean kelvin@muy-ono.com 672-4741 54 Hummingb…" at bounding box center [354, 321] width 258 height 87
copy strong "MR Brian Maclean; MS Dawn EuniceMaclean"
click at [424, 201] on td "Booking Invoice AGENT   Pending HOLD Deposit Paid Cancelled Void Muy'Ono Resort…" at bounding box center [354, 215] width 258 height 105
click at [687, 285] on strong "LLQA-130825" at bounding box center [695, 290] width 58 height 11
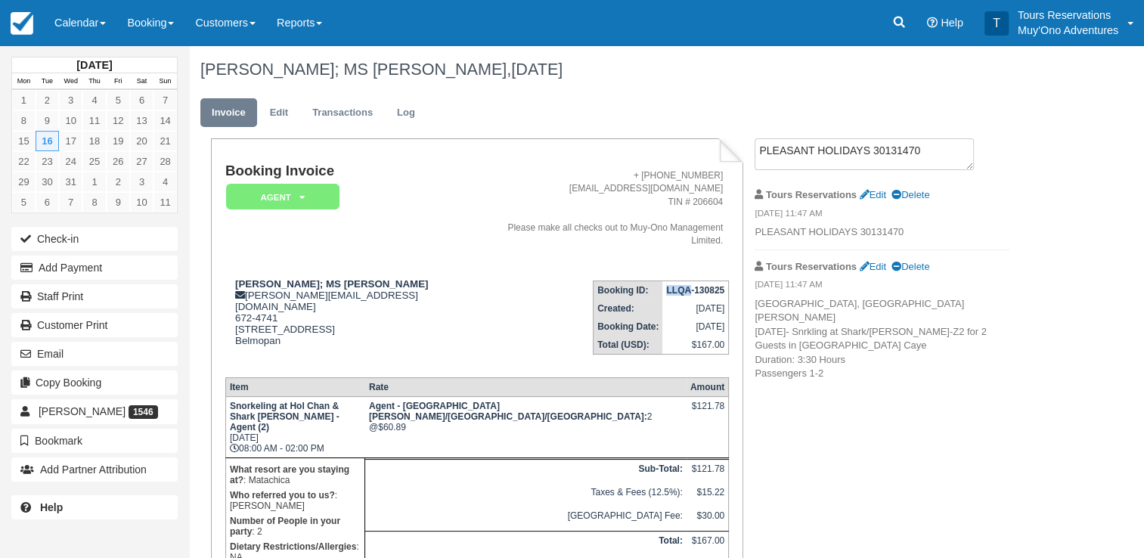
click at [687, 285] on strong "LLQA-130825" at bounding box center [695, 290] width 58 height 11
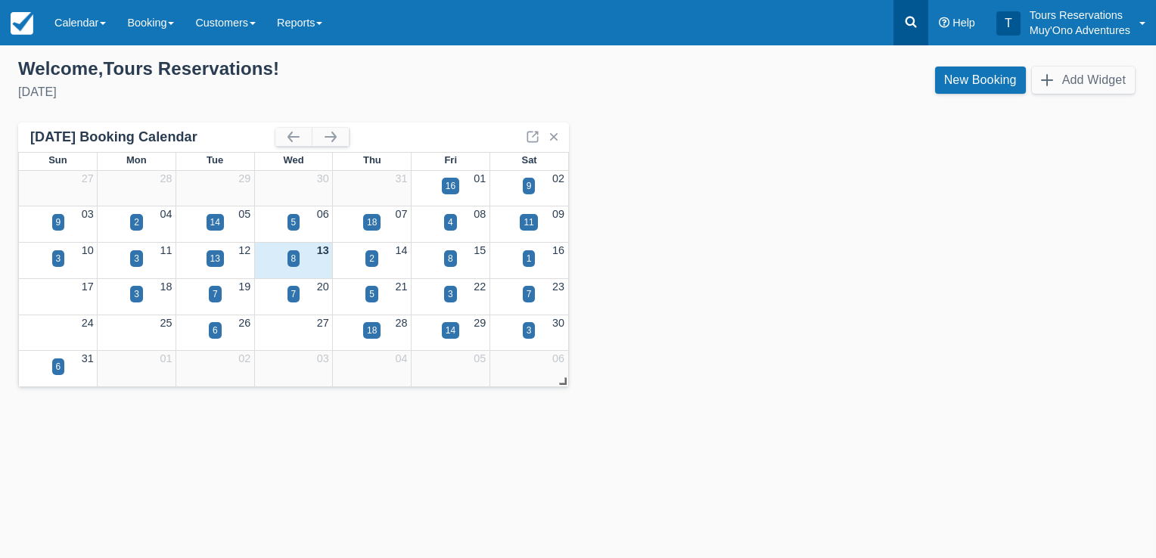
click at [908, 26] on icon at bounding box center [910, 21] width 15 height 15
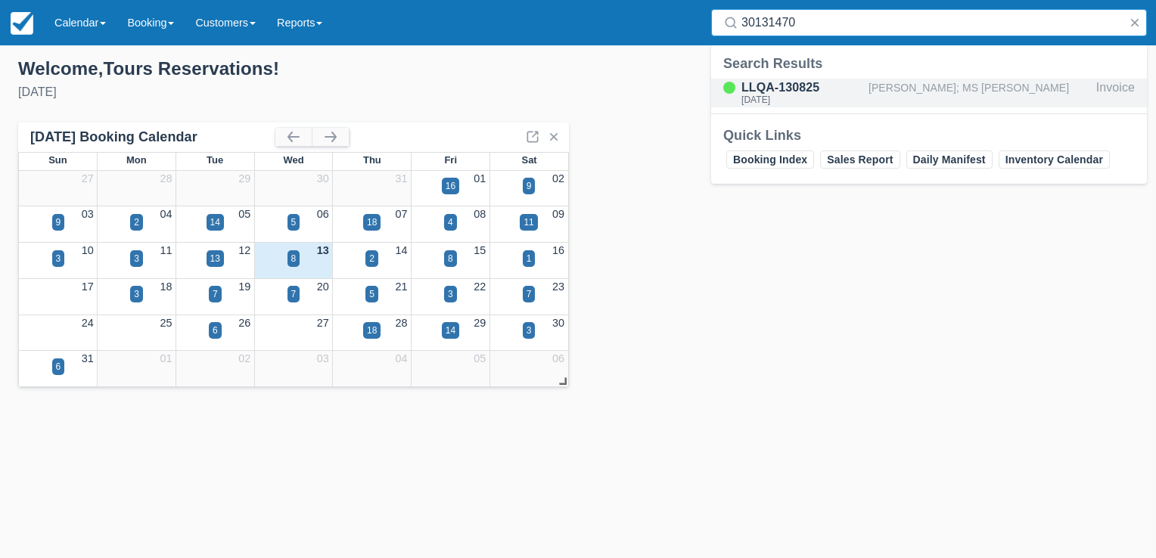
type input "30131470"
click at [920, 92] on div "[PERSON_NAME]; MS [PERSON_NAME]" at bounding box center [979, 93] width 222 height 29
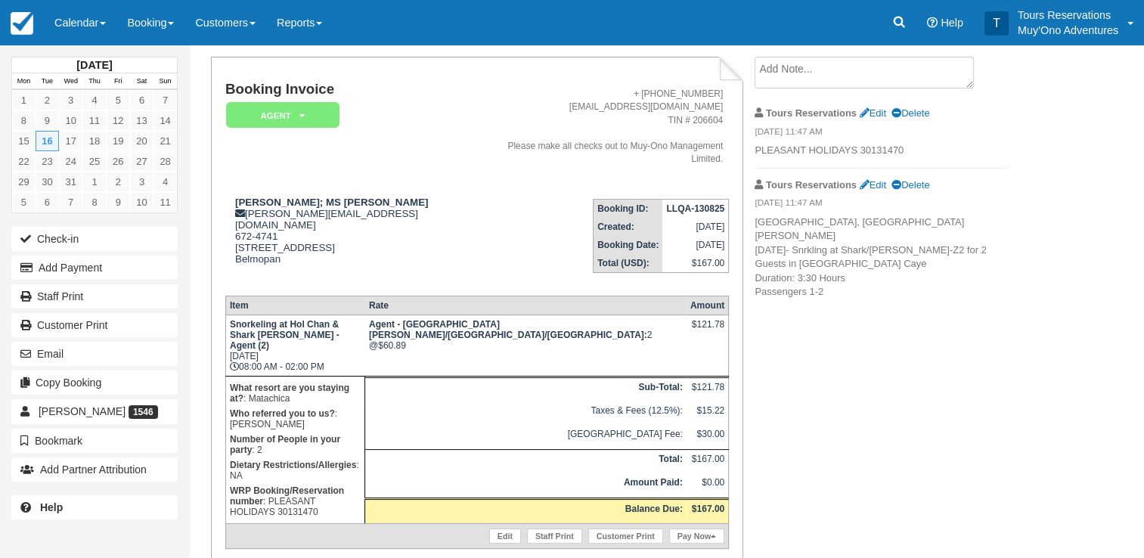
scroll to position [101, 0]
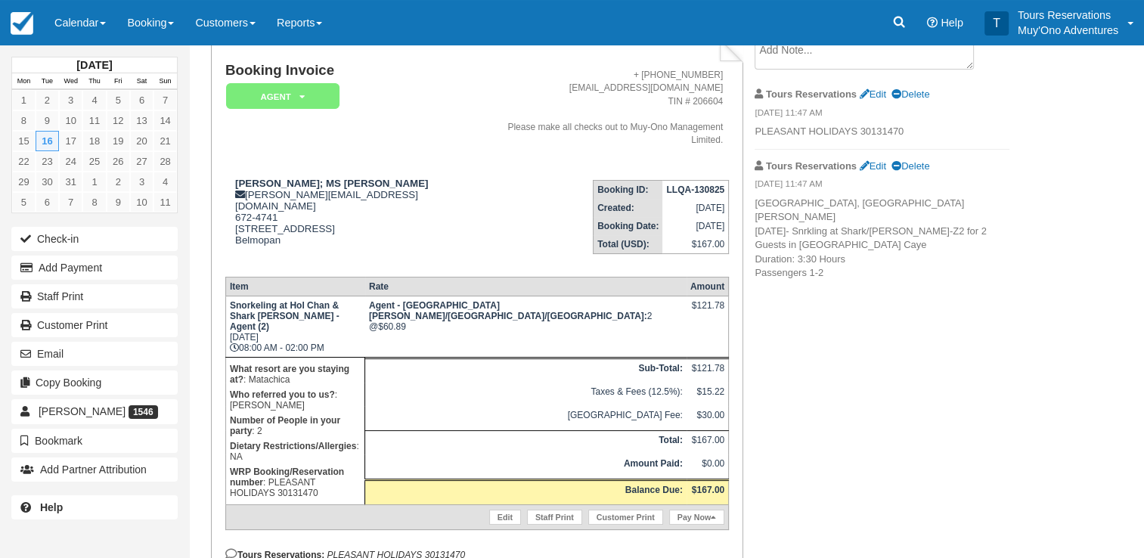
click at [465, 550] on em "PLEASANT HOLIDAYS 30131470" at bounding box center [396, 555] width 138 height 11
click at [451, 550] on em "PLEASANT HOLIDAYS 30131470" at bounding box center [396, 555] width 138 height 11
copy em "30131470"
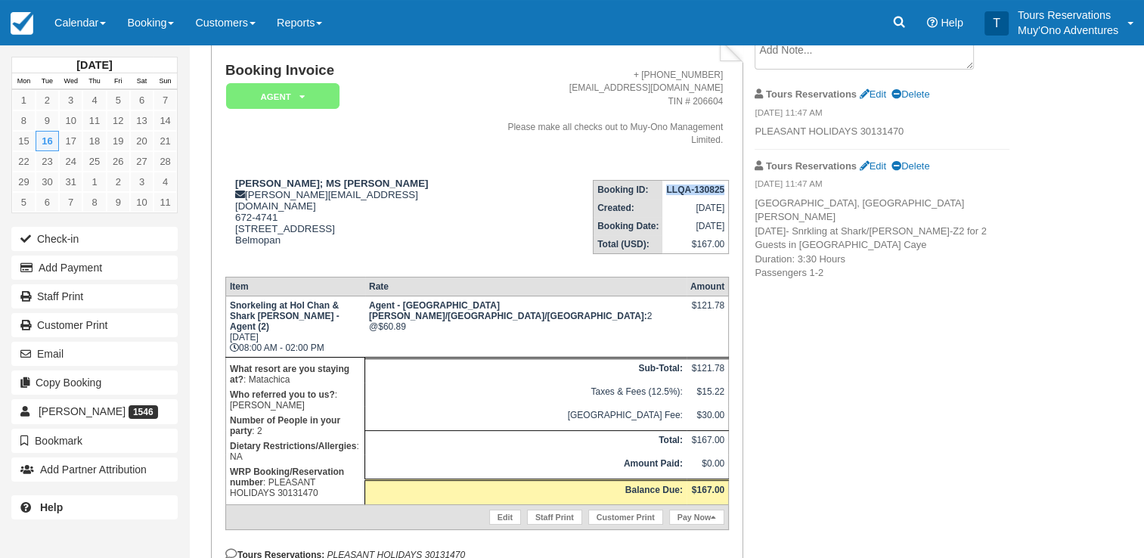
drag, startPoint x: 739, startPoint y: 176, endPoint x: 725, endPoint y: 177, distance: 14.4
click at [725, 185] on strong "LLQA-130825" at bounding box center [695, 190] width 58 height 11
copy strong "LLQA-130825"
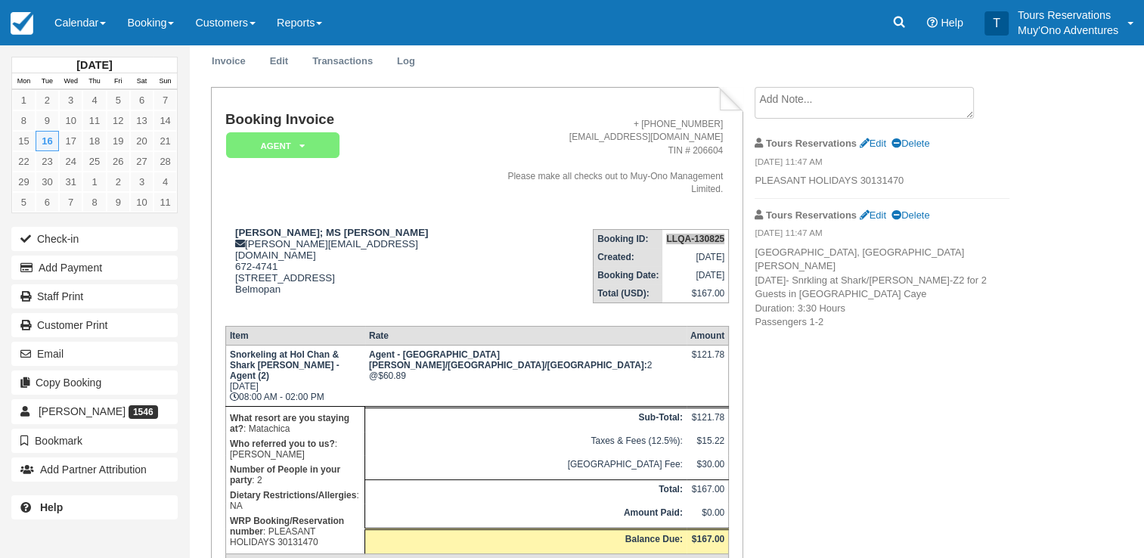
scroll to position [0, 0]
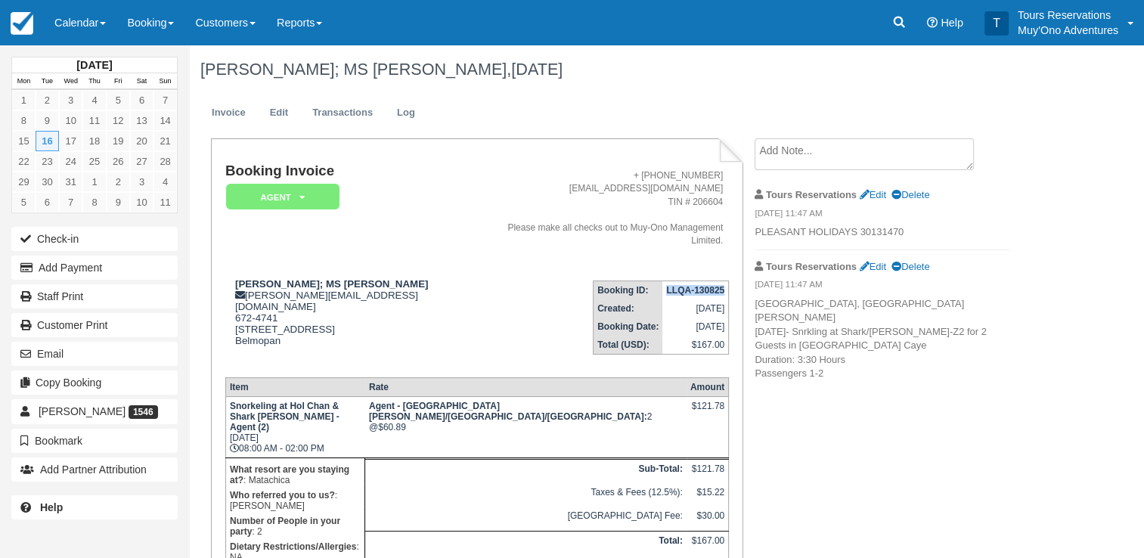
click at [700, 285] on strong "LLQA-130825" at bounding box center [695, 290] width 58 height 11
click at [699, 285] on strong "LLQA-130825" at bounding box center [695, 290] width 58 height 11
drag, startPoint x: 669, startPoint y: 281, endPoint x: 725, endPoint y: 278, distance: 56.1
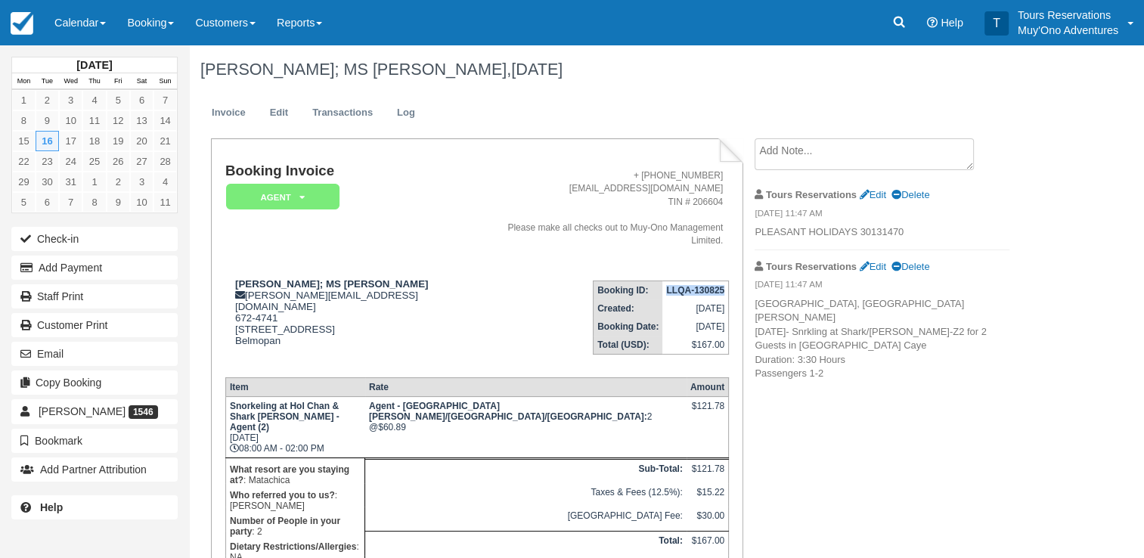
click at [725, 285] on strong "LLQA-130825" at bounding box center [695, 290] width 58 height 11
copy strong "LLQA-130825"
click at [671, 318] on td "[DATE]" at bounding box center [696, 327] width 66 height 18
